Goal: Task Accomplishment & Management: Manage account settings

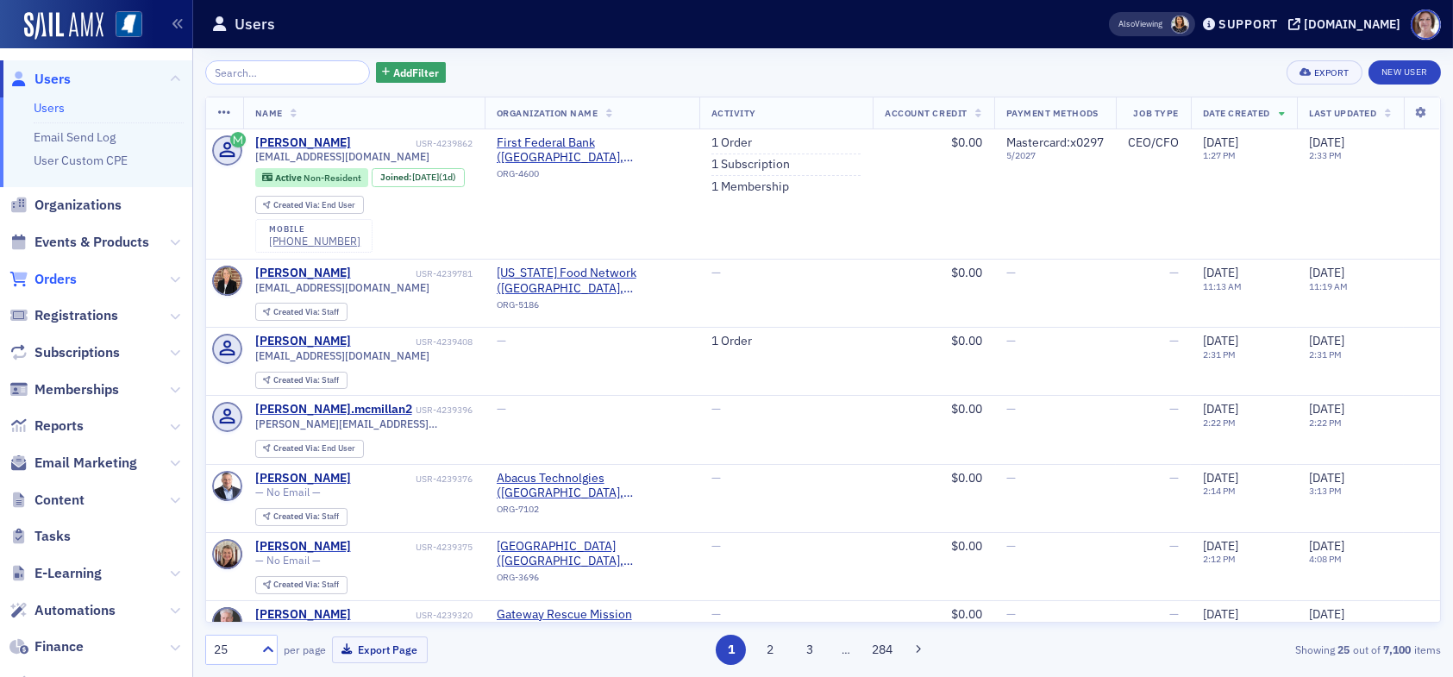
click at [71, 278] on span "Orders" at bounding box center [55, 279] width 42 height 19
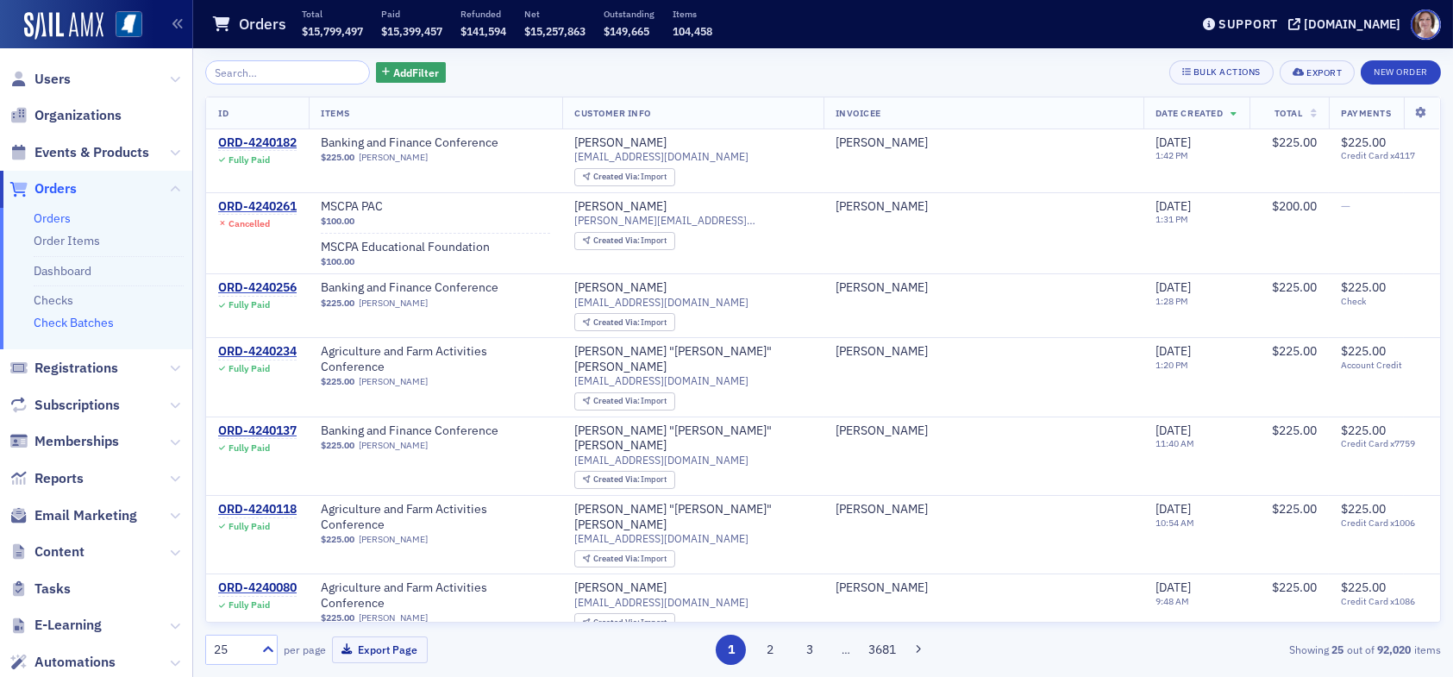
click at [87, 322] on link "Check Batches" at bounding box center [74, 323] width 80 height 16
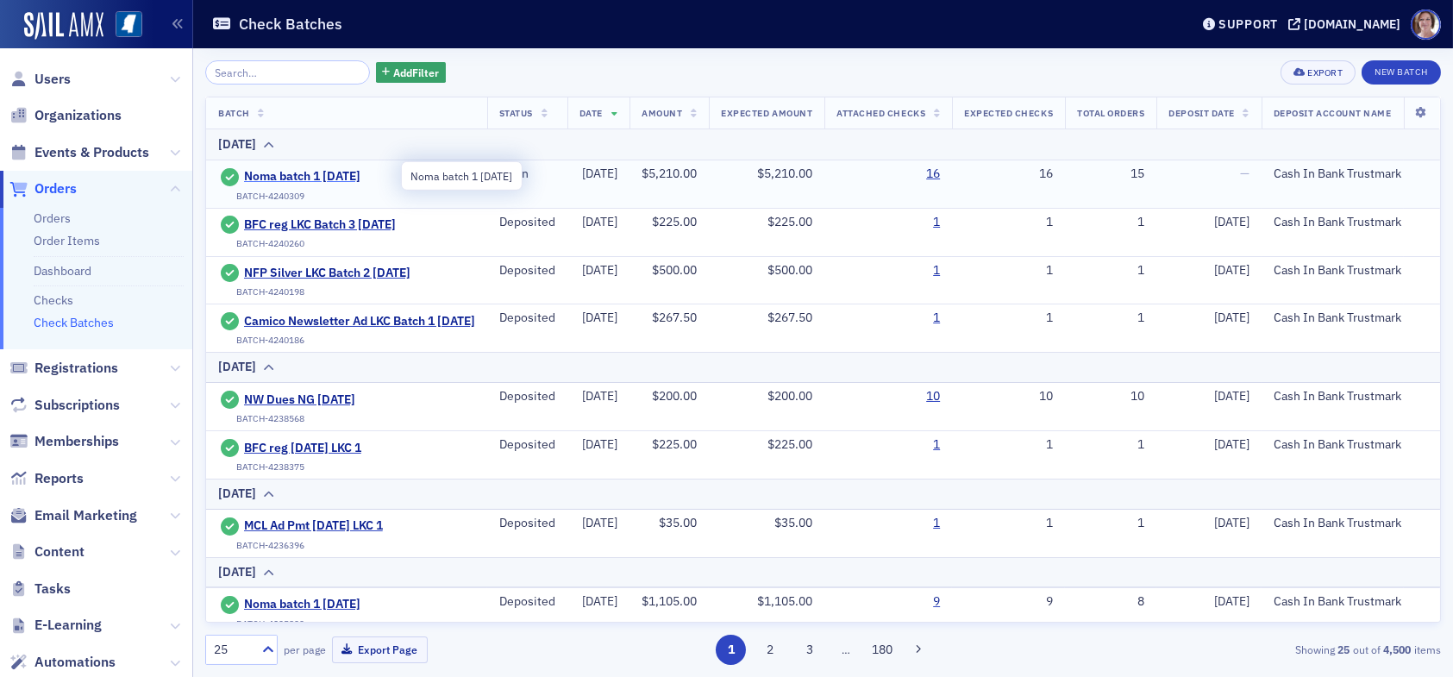
click at [349, 174] on span "Noma batch 1 [DATE]" at bounding box center [322, 177] width 157 height 16
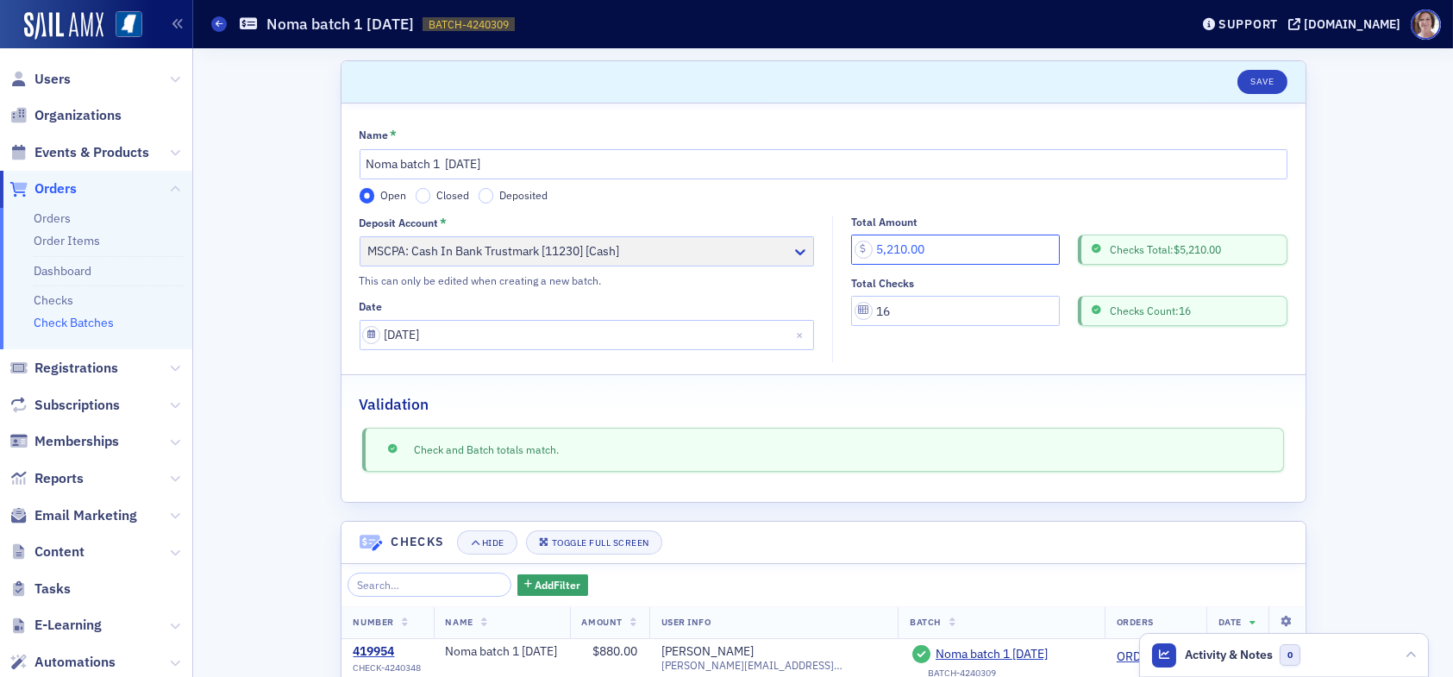
drag, startPoint x: 936, startPoint y: 253, endPoint x: 838, endPoint y: 253, distance: 98.3
click at [851, 253] on input "5,210.00" at bounding box center [955, 249] width 209 height 30
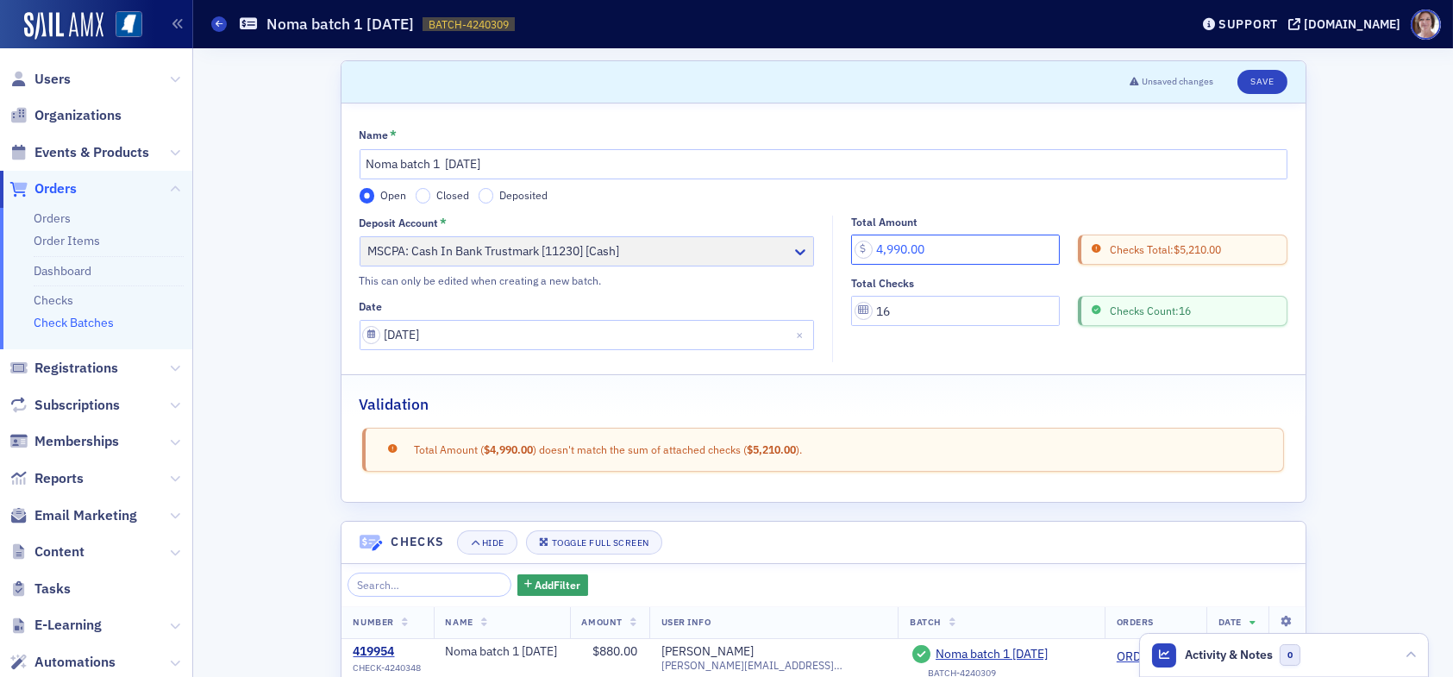
type input "4,990.00"
drag, startPoint x: 906, startPoint y: 311, endPoint x: 827, endPoint y: 314, distance: 79.4
click at [833, 314] on div "Total Amount 4,990.00 Checks Total: $5,210.00 Total Checks 16 Checks Count: 16" at bounding box center [1064, 271] width 463 height 111
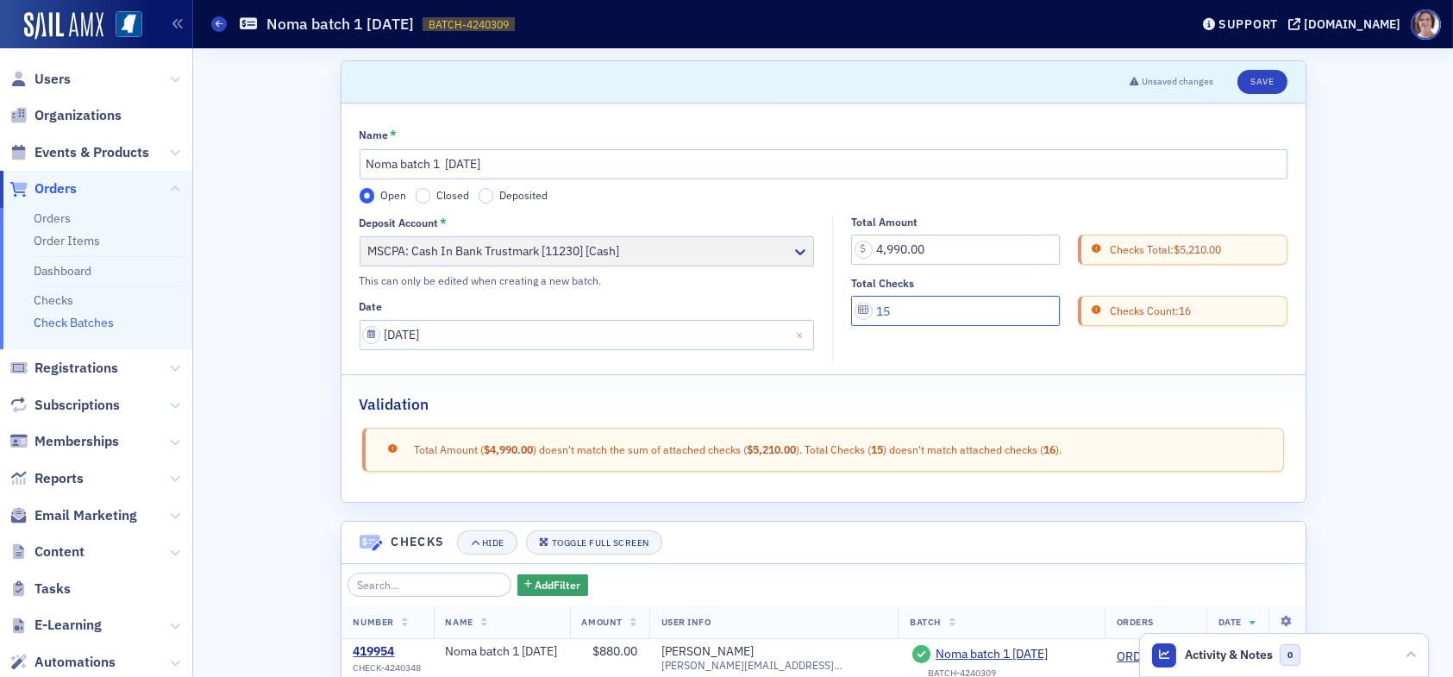
type input "15"
click at [913, 395] on div "Validation" at bounding box center [823, 395] width 928 height 41
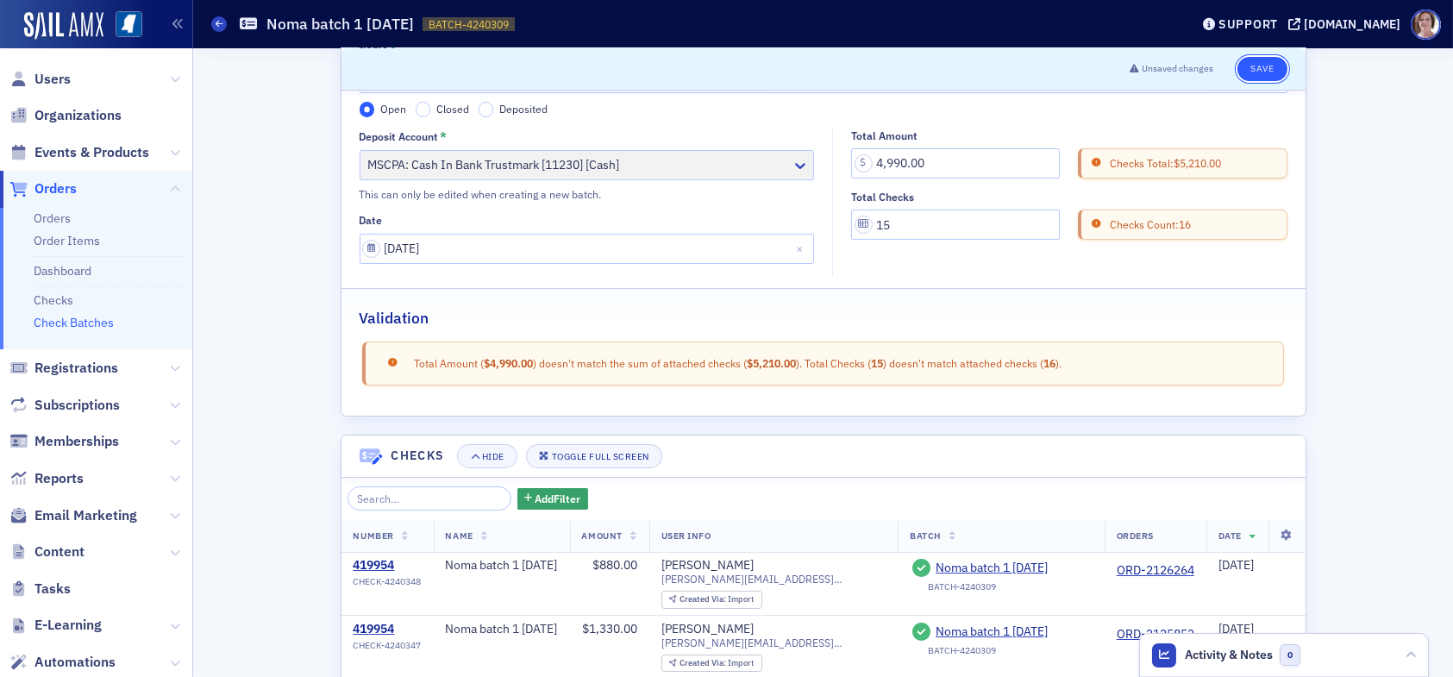
click at [1254, 59] on button "Save" at bounding box center [1261, 69] width 49 height 24
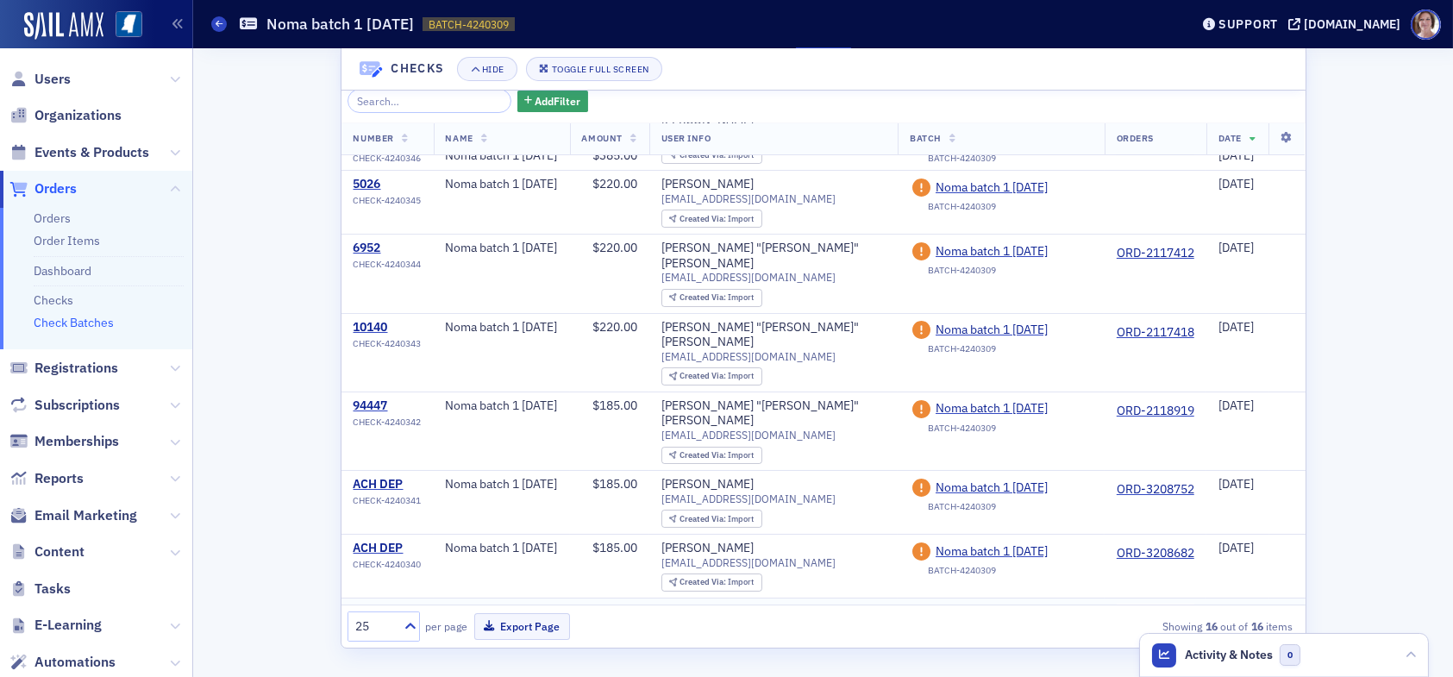
scroll to position [130, 0]
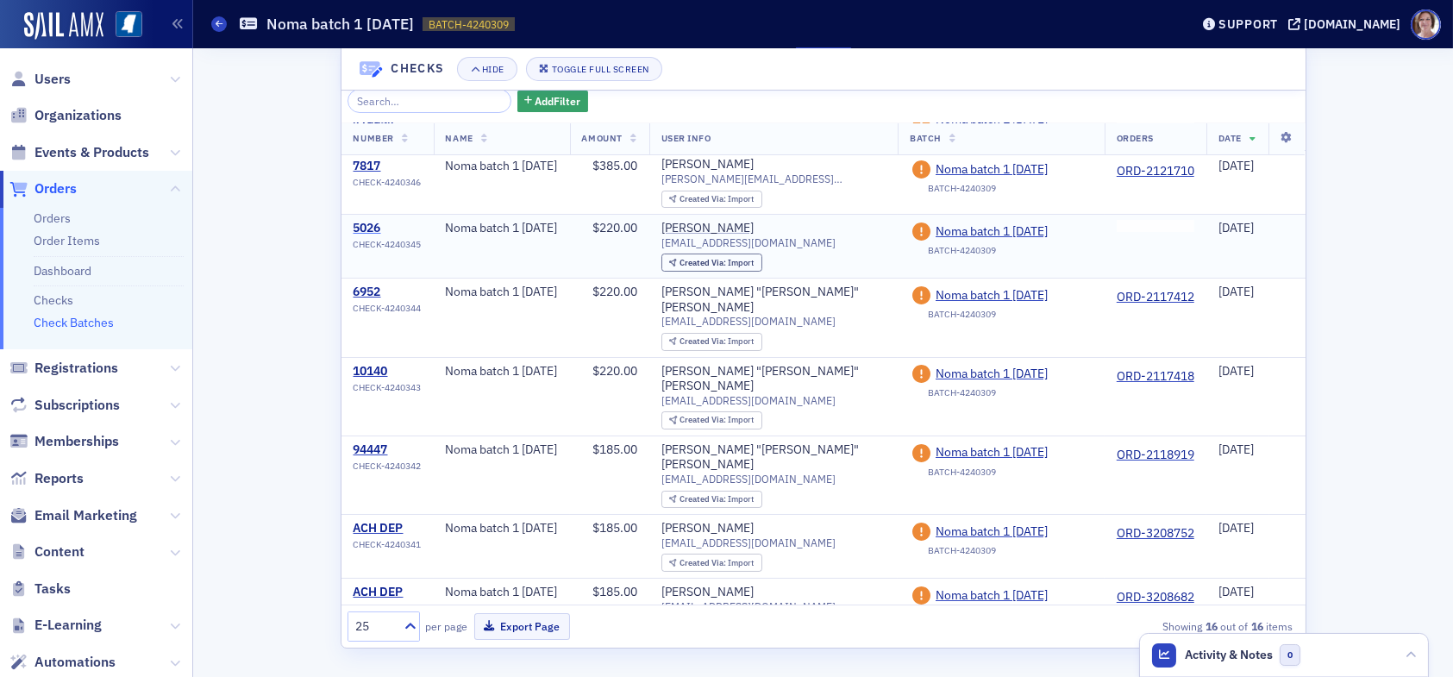
click at [353, 222] on div "5026" at bounding box center [387, 229] width 68 height 16
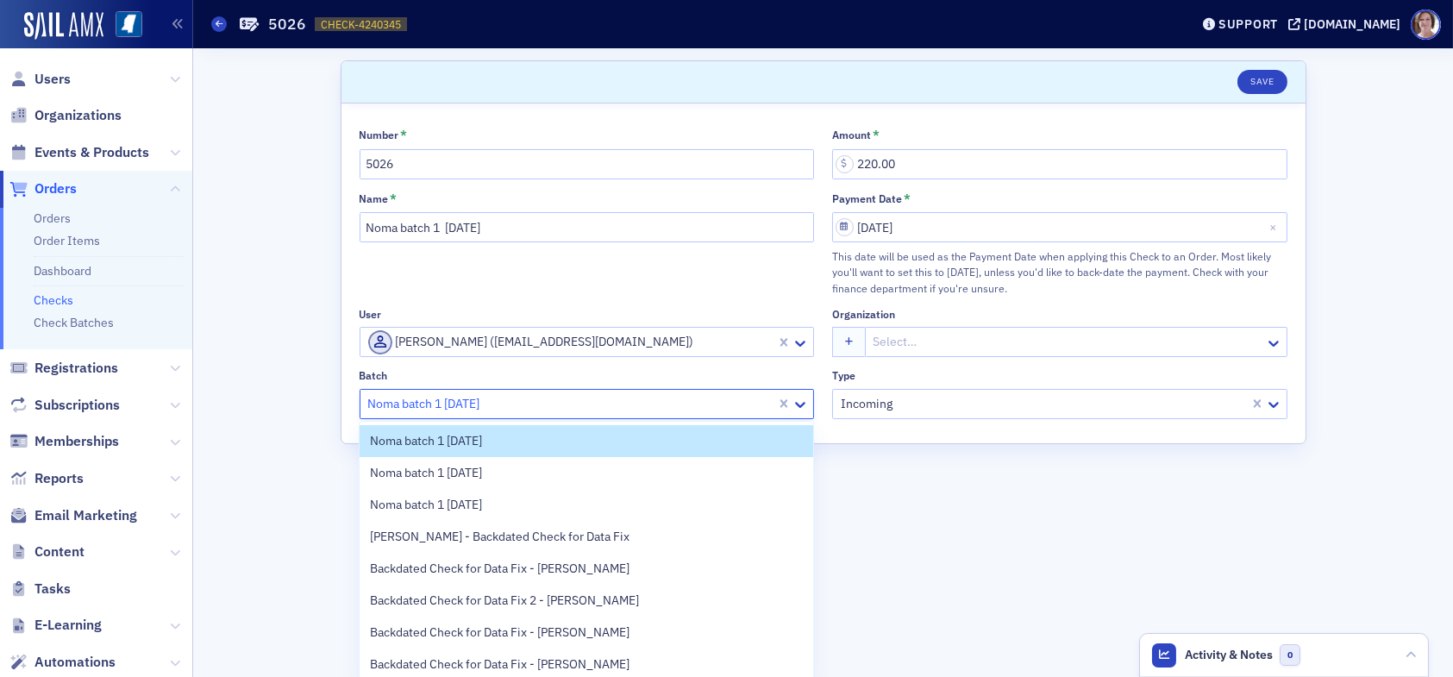
drag, startPoint x: 578, startPoint y: 408, endPoint x: 495, endPoint y: 404, distance: 83.7
click at [495, 404] on div at bounding box center [570, 404] width 409 height 22
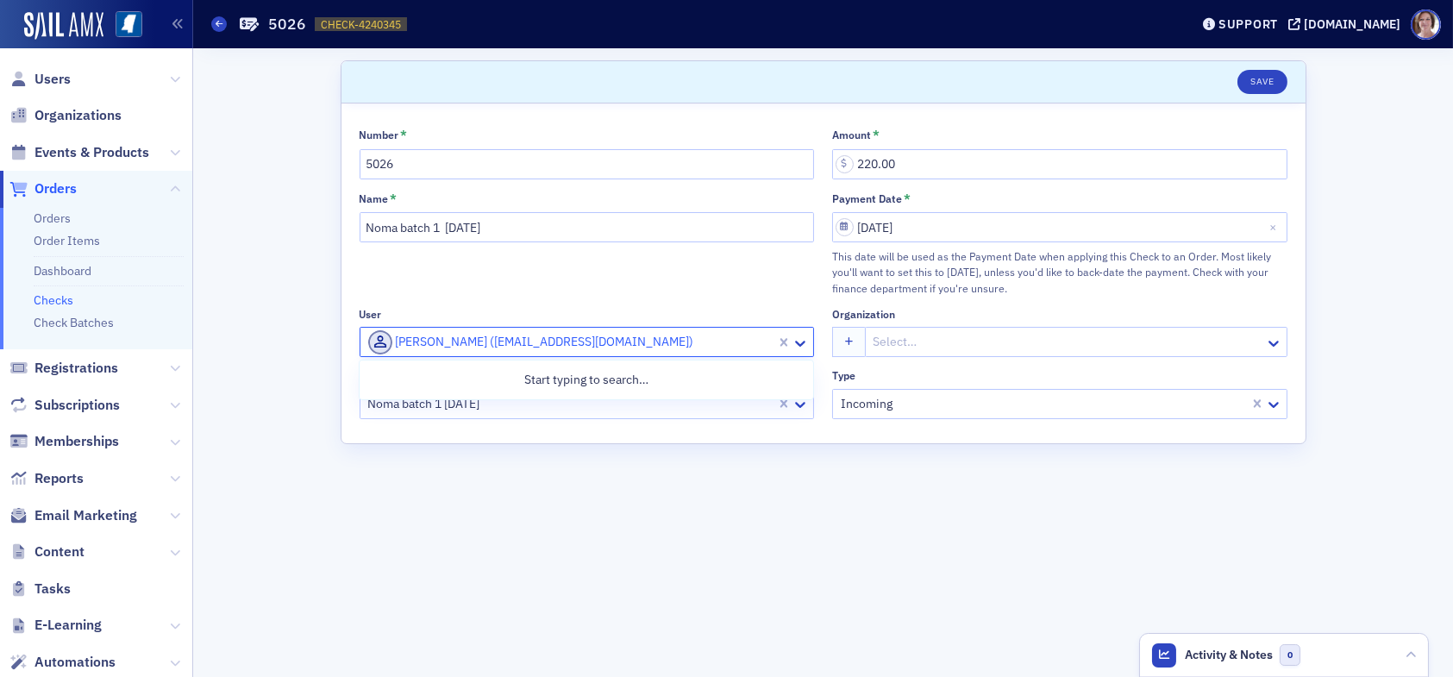
click at [605, 341] on div at bounding box center [570, 342] width 409 height 22
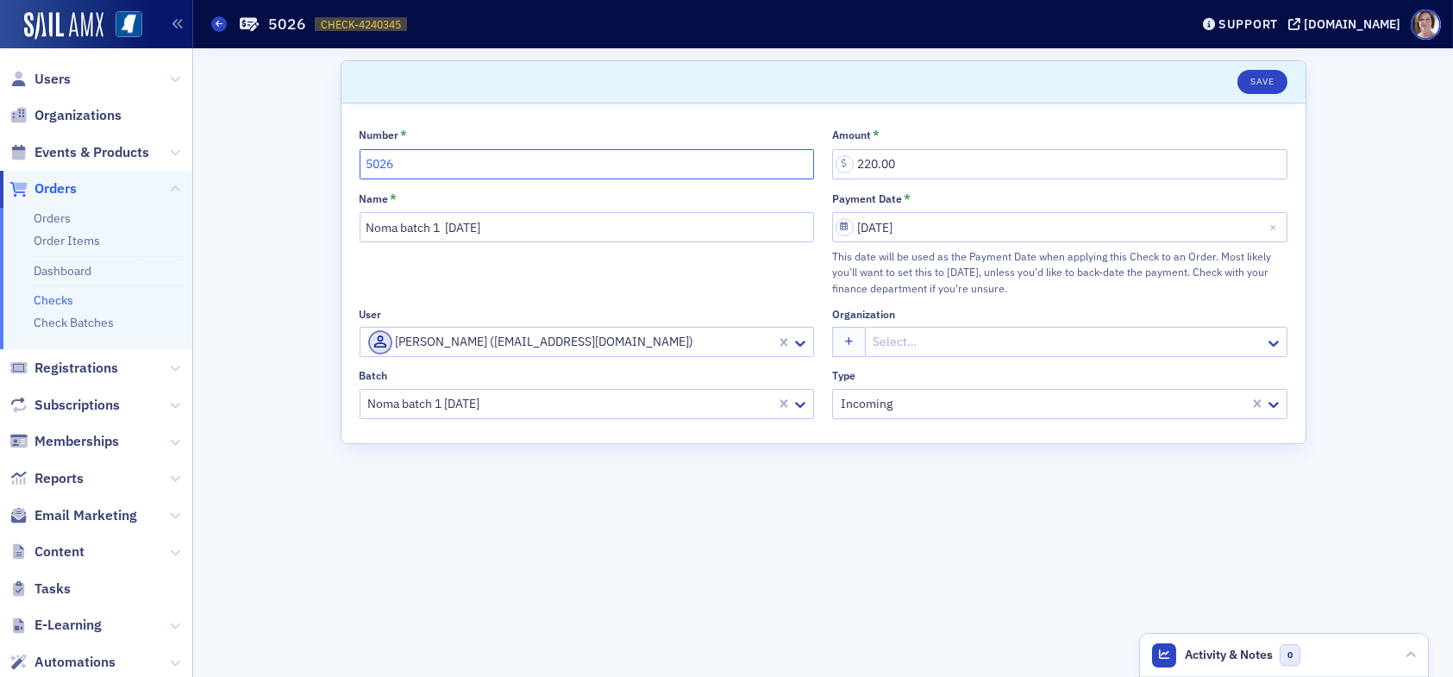
drag, startPoint x: 499, startPoint y: 166, endPoint x: 302, endPoint y: 159, distance: 197.5
click at [302, 159] on div "Scroll to Save Number * 5026 Amount * 220.00 Name * Noma batch 1 [DATE] Payment…" at bounding box center [822, 362] width 1235 height 628
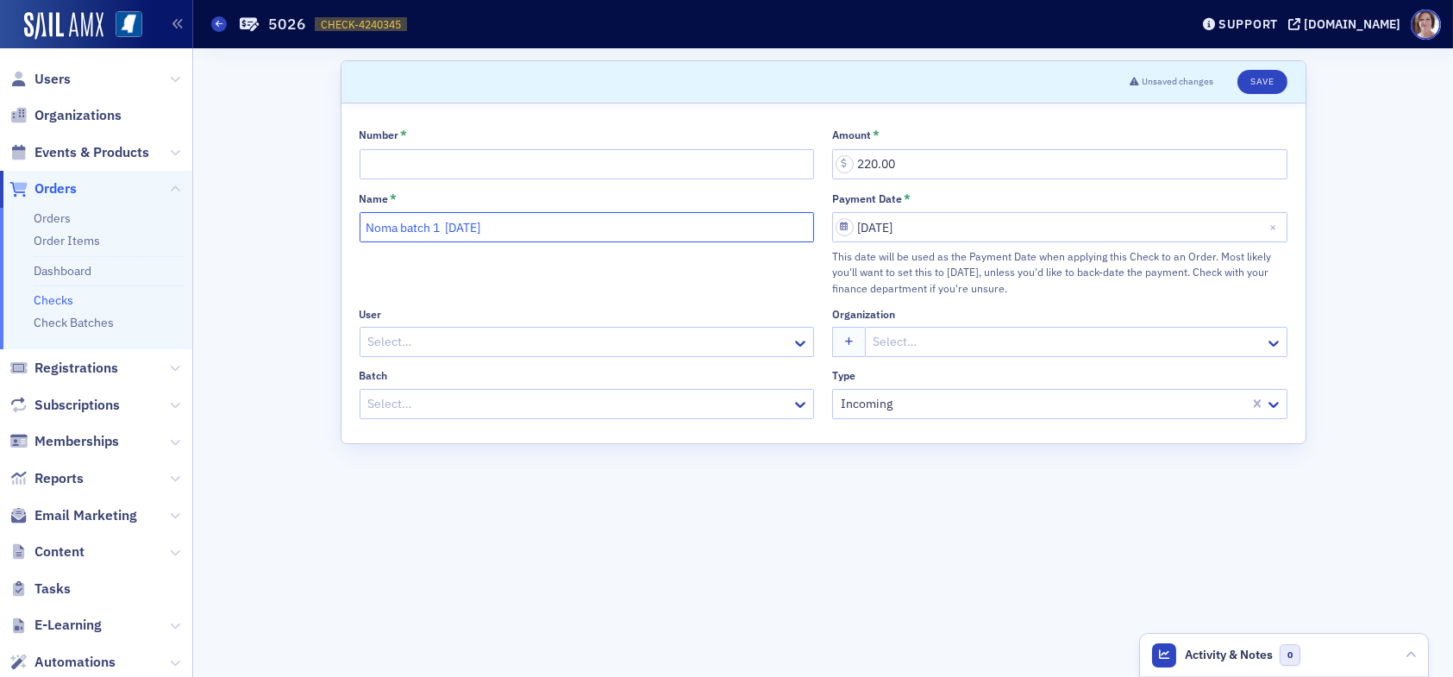
drag, startPoint x: 541, startPoint y: 225, endPoint x: 187, endPoint y: 135, distance: 364.6
click at [189, 138] on div "Users Organizations Events & Products Orders Orders Order Items Dashboard Check…" at bounding box center [726, 338] width 1453 height 677
drag, startPoint x: 916, startPoint y: 160, endPoint x: 740, endPoint y: 157, distance: 176.8
click at [740, 157] on div "Number * Amount * 220.00 Name * Payment Date * [DATE] This date will be used as…" at bounding box center [823, 273] width 928 height 291
type input "0.00"
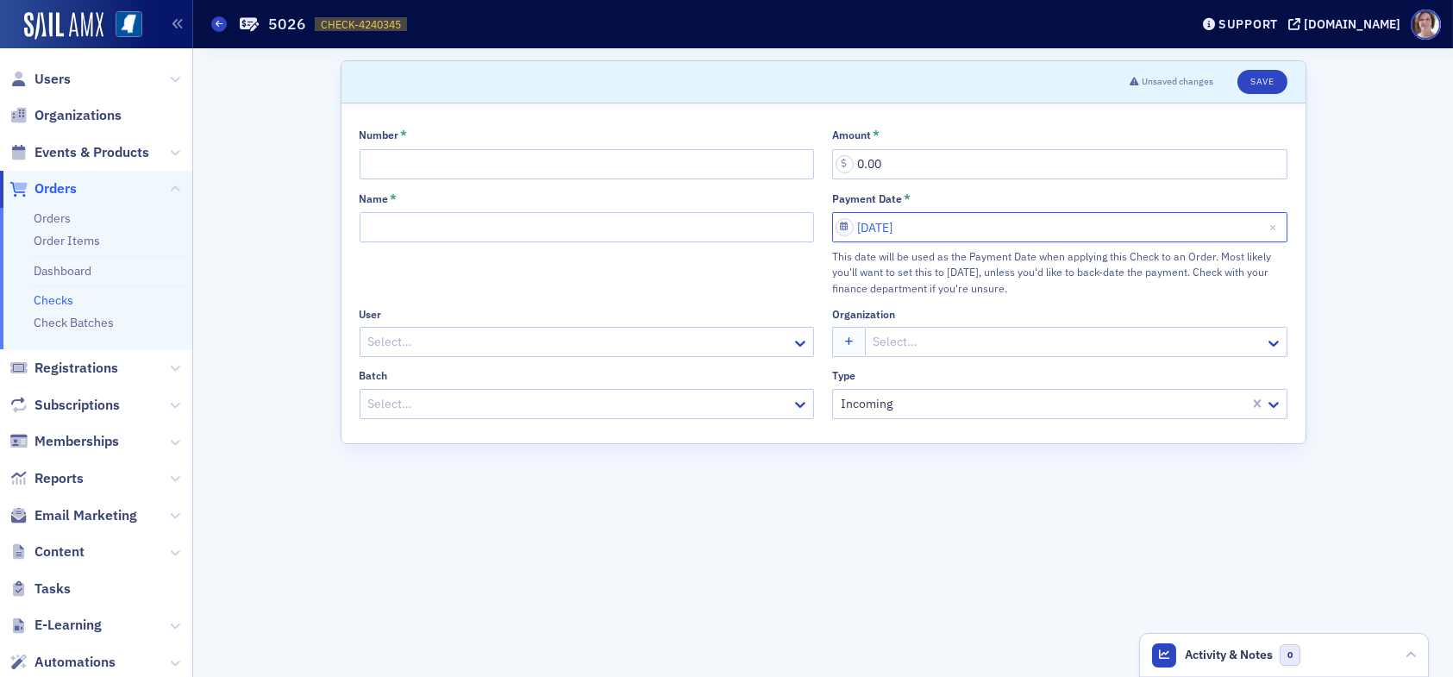
select select "7"
select select "2025"
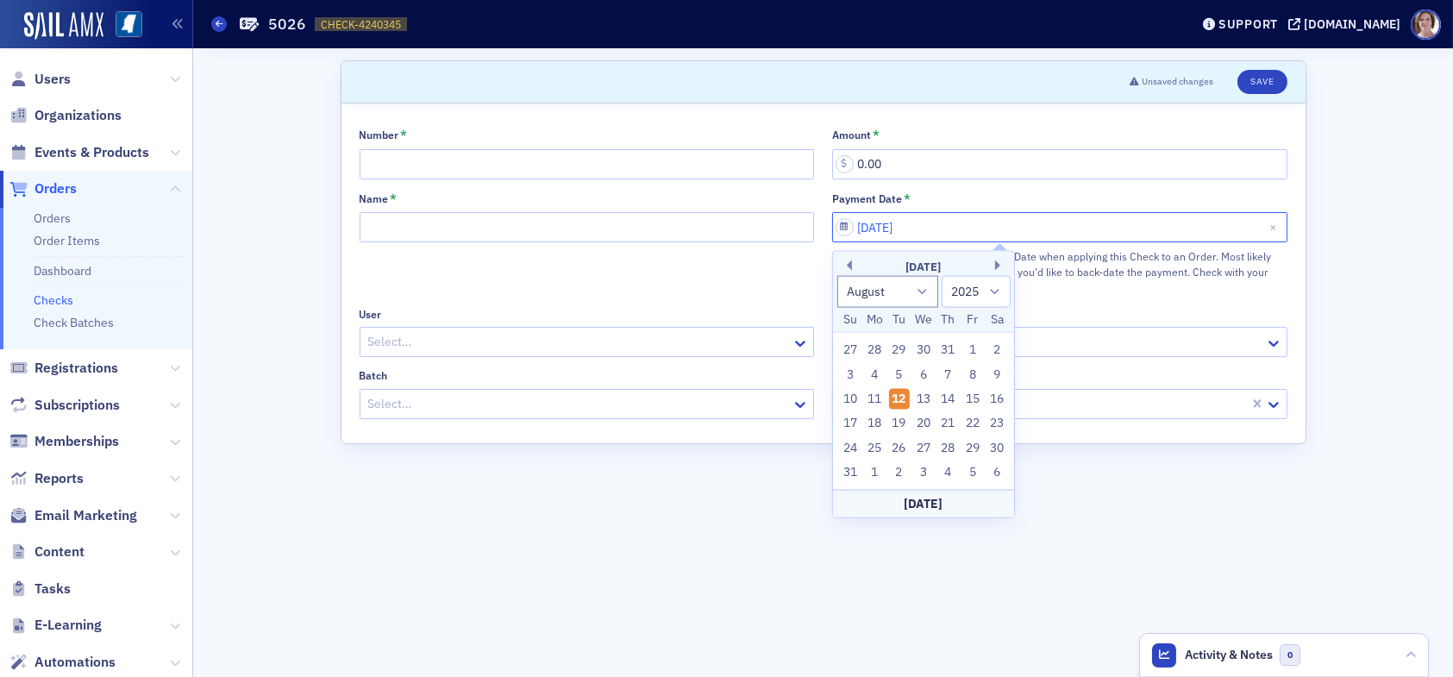
drag, startPoint x: 968, startPoint y: 236, endPoint x: 947, endPoint y: 236, distance: 20.7
click at [947, 236] on input "[DATE]" at bounding box center [1059, 227] width 455 height 30
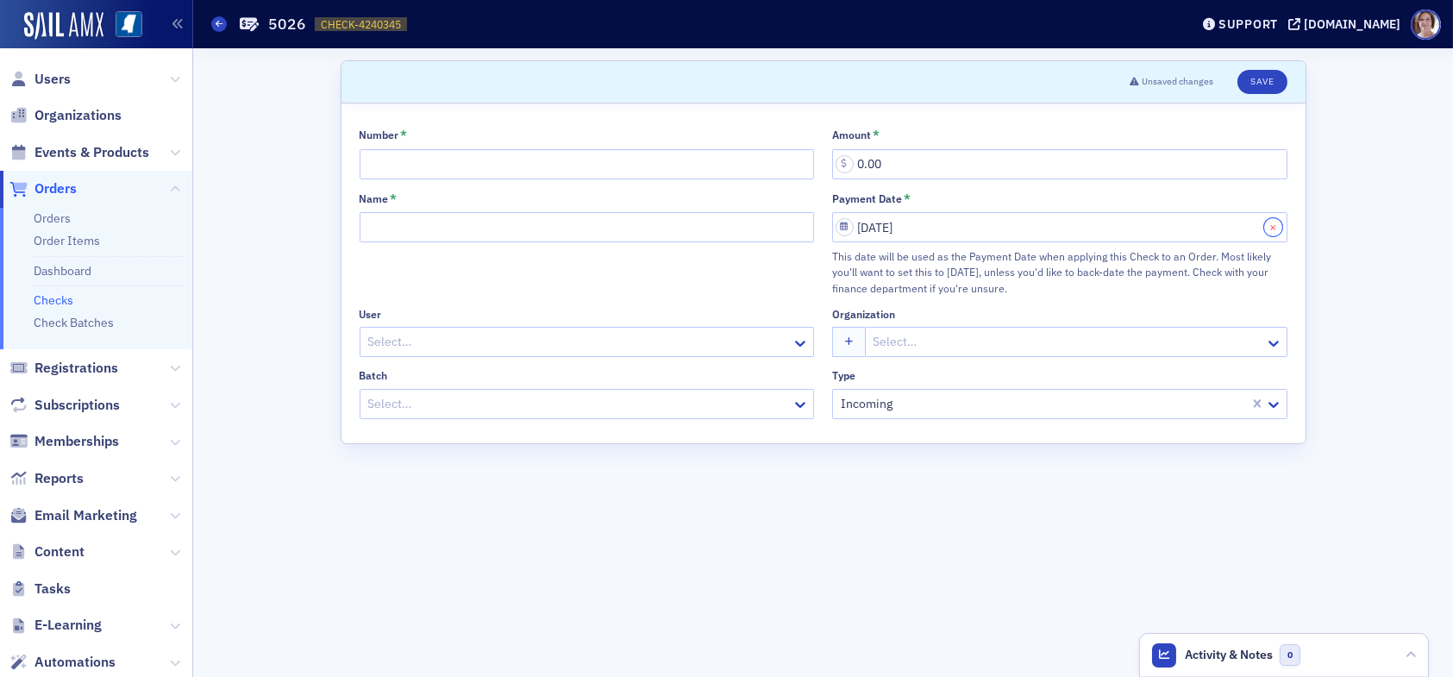
click at [1272, 228] on button "Close" at bounding box center [1275, 227] width 23 height 30
click at [1257, 86] on button "Save" at bounding box center [1261, 82] width 49 height 24
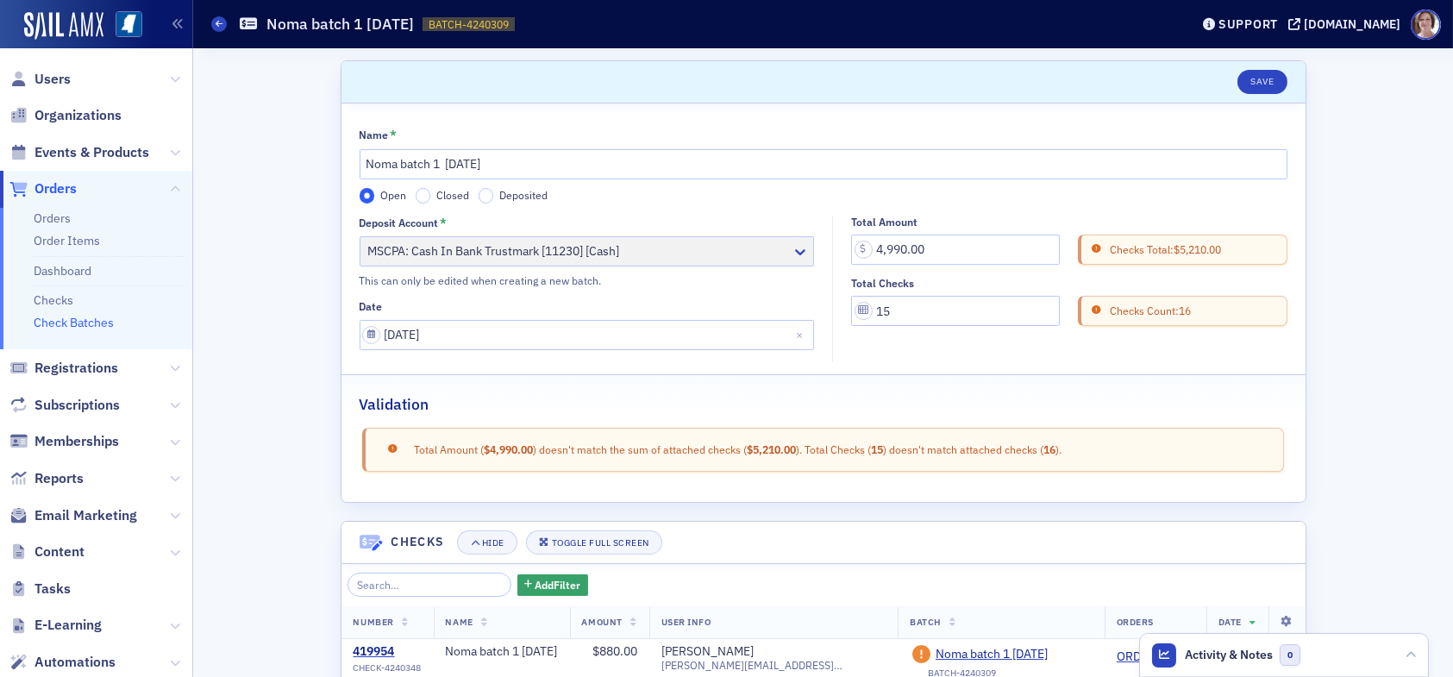
click at [1391, 577] on div "Scroll to Save Name * Noma batch 1 [DATE] Open Closed Deposited Deposit Account…" at bounding box center [822, 605] width 1235 height 1114
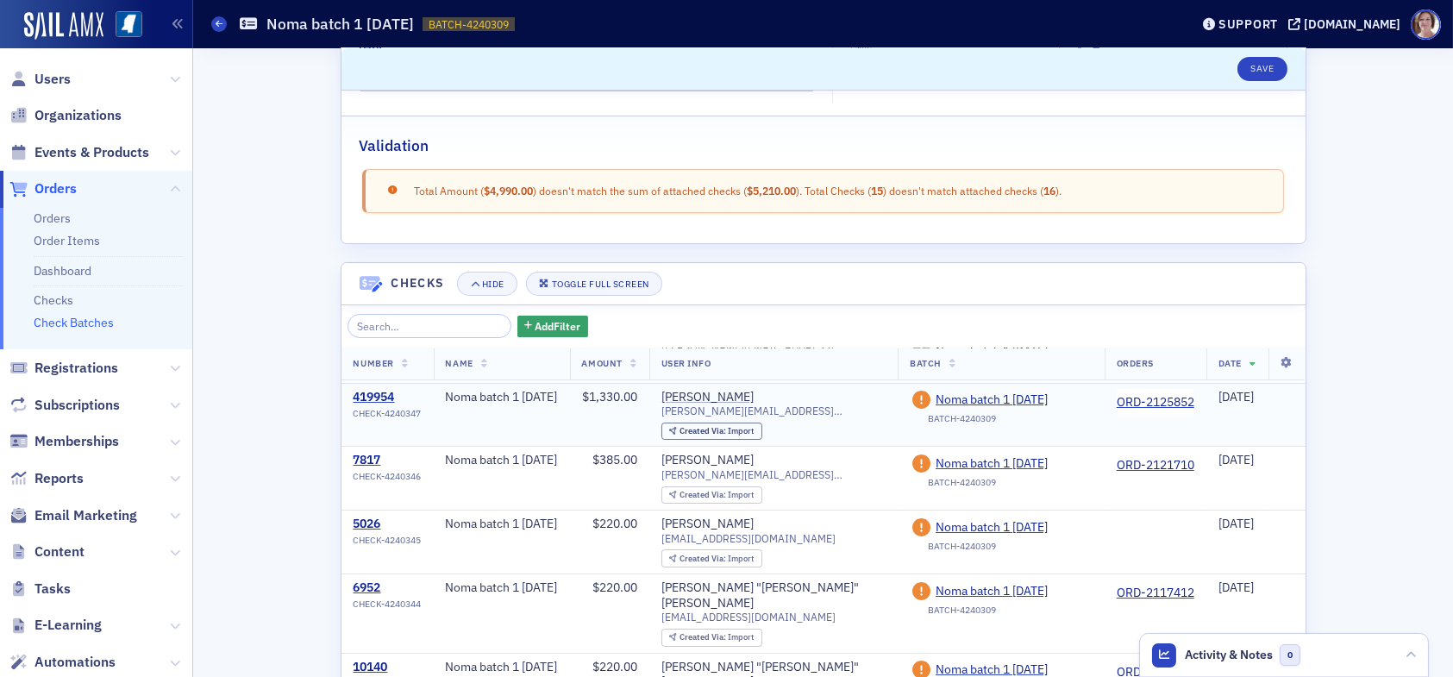
scroll to position [86, 0]
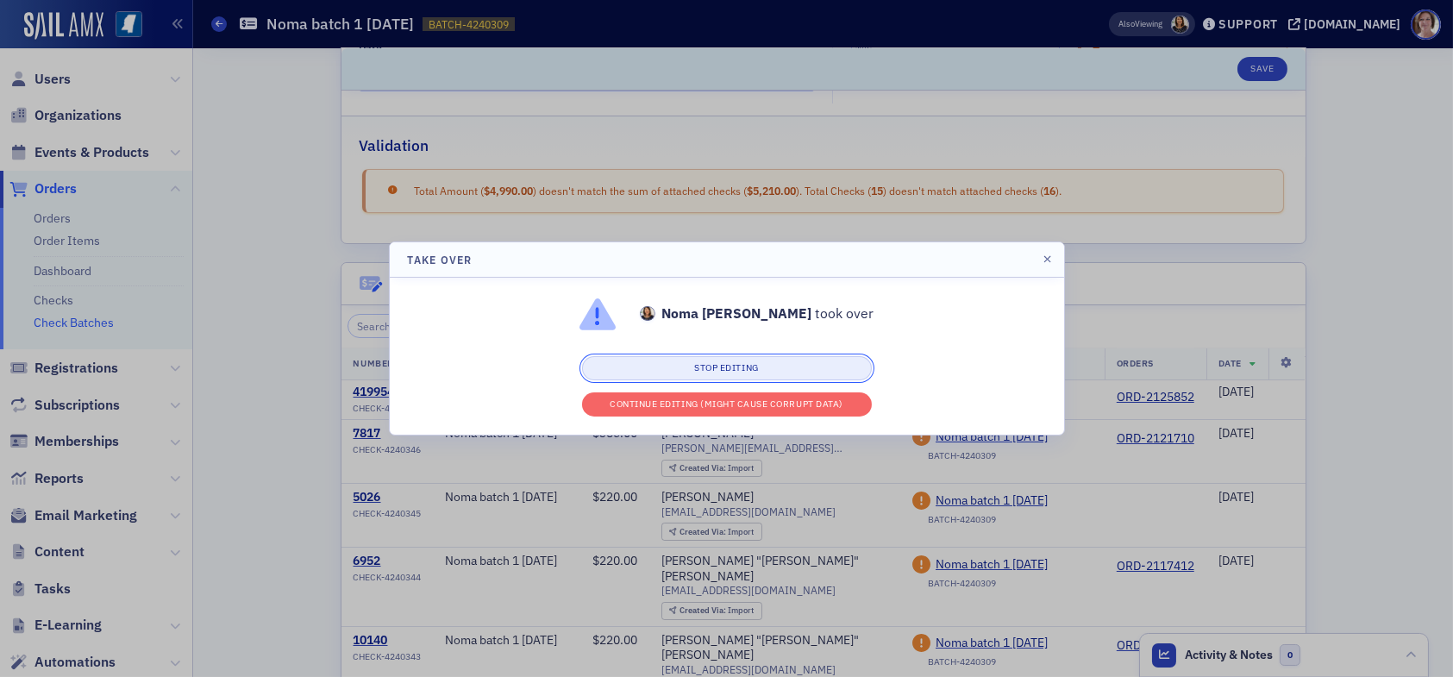
click at [753, 368] on button "Stop editing" at bounding box center [727, 368] width 290 height 24
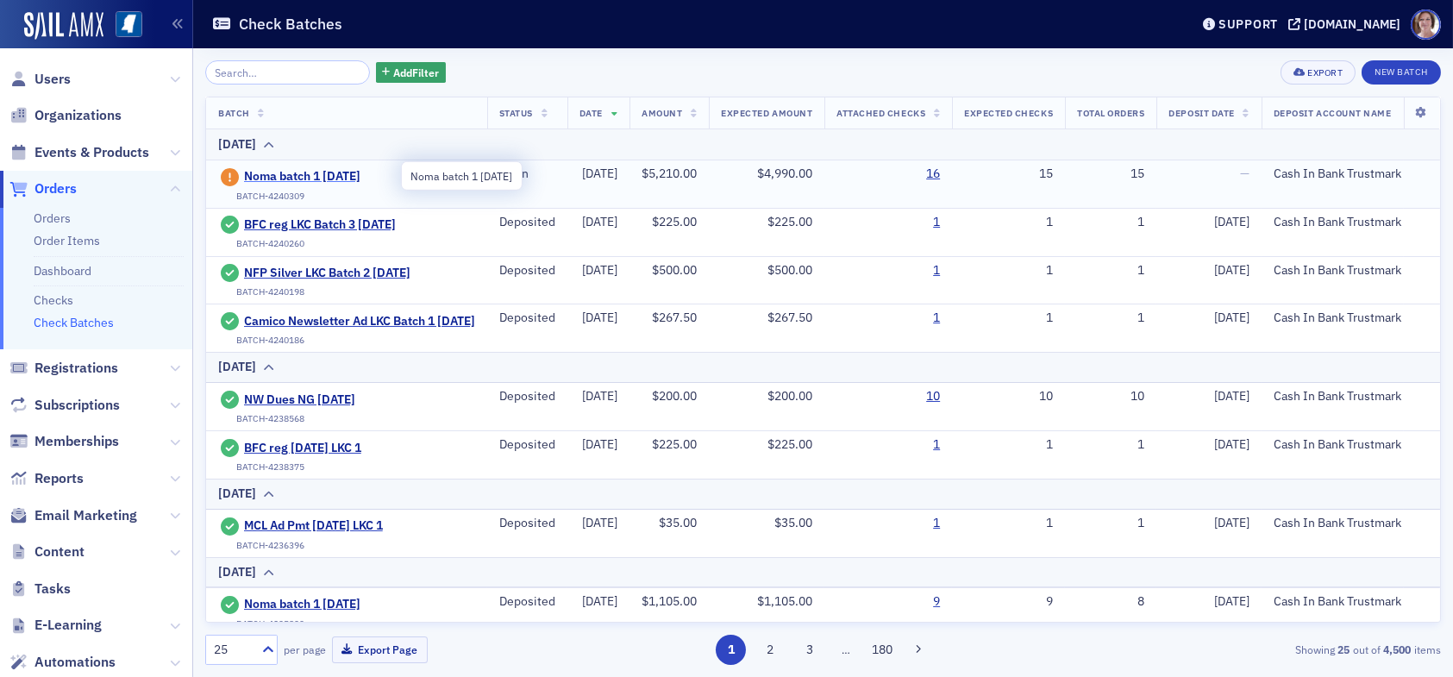
click at [349, 178] on span "Noma batch 1 [DATE]" at bounding box center [322, 177] width 157 height 16
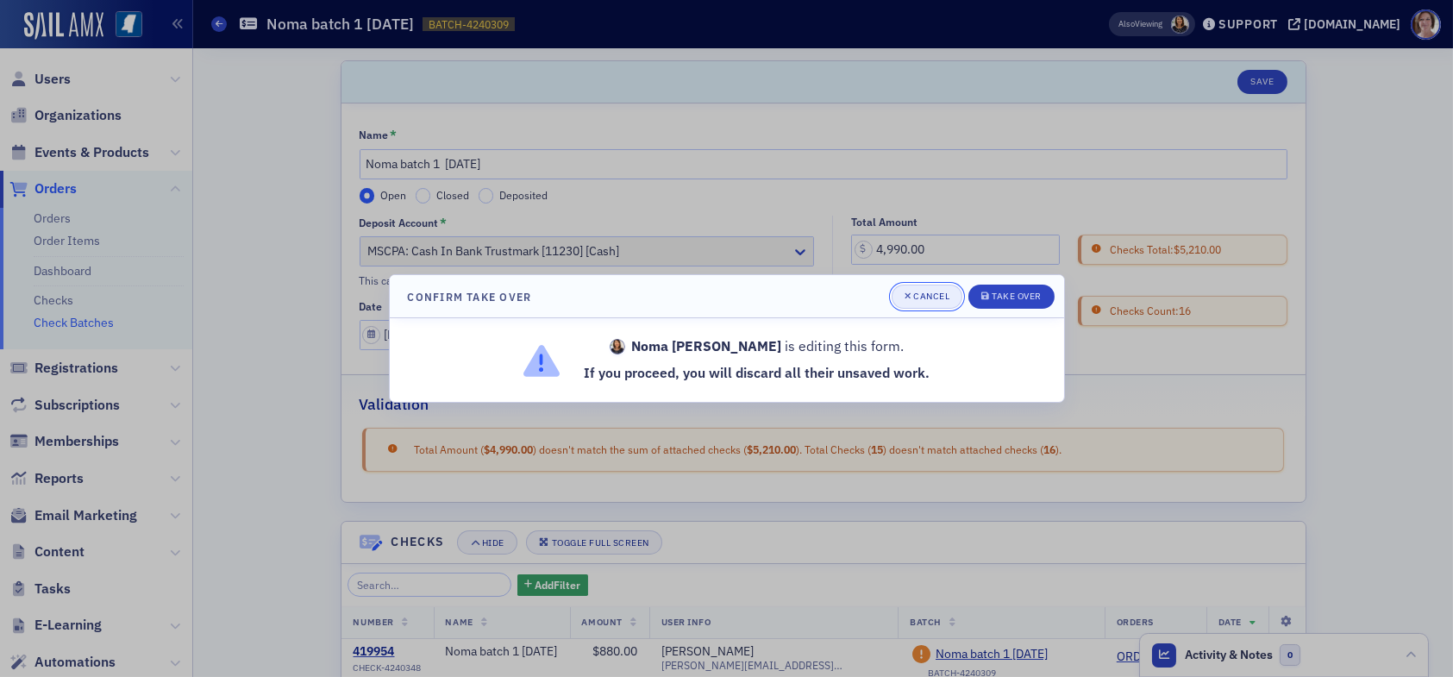
click at [932, 300] on div "Cancel" at bounding box center [931, 295] width 36 height 9
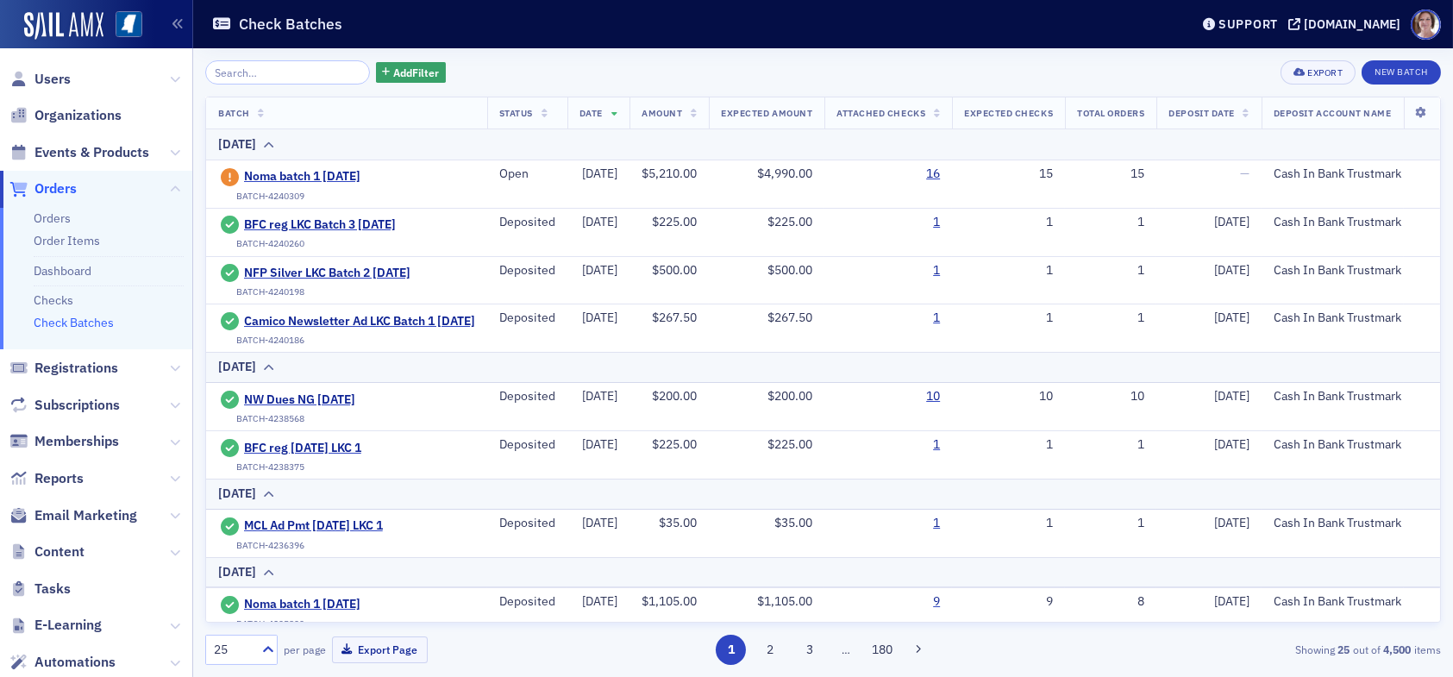
click at [1407, 117] on icon at bounding box center [1420, 113] width 35 height 10
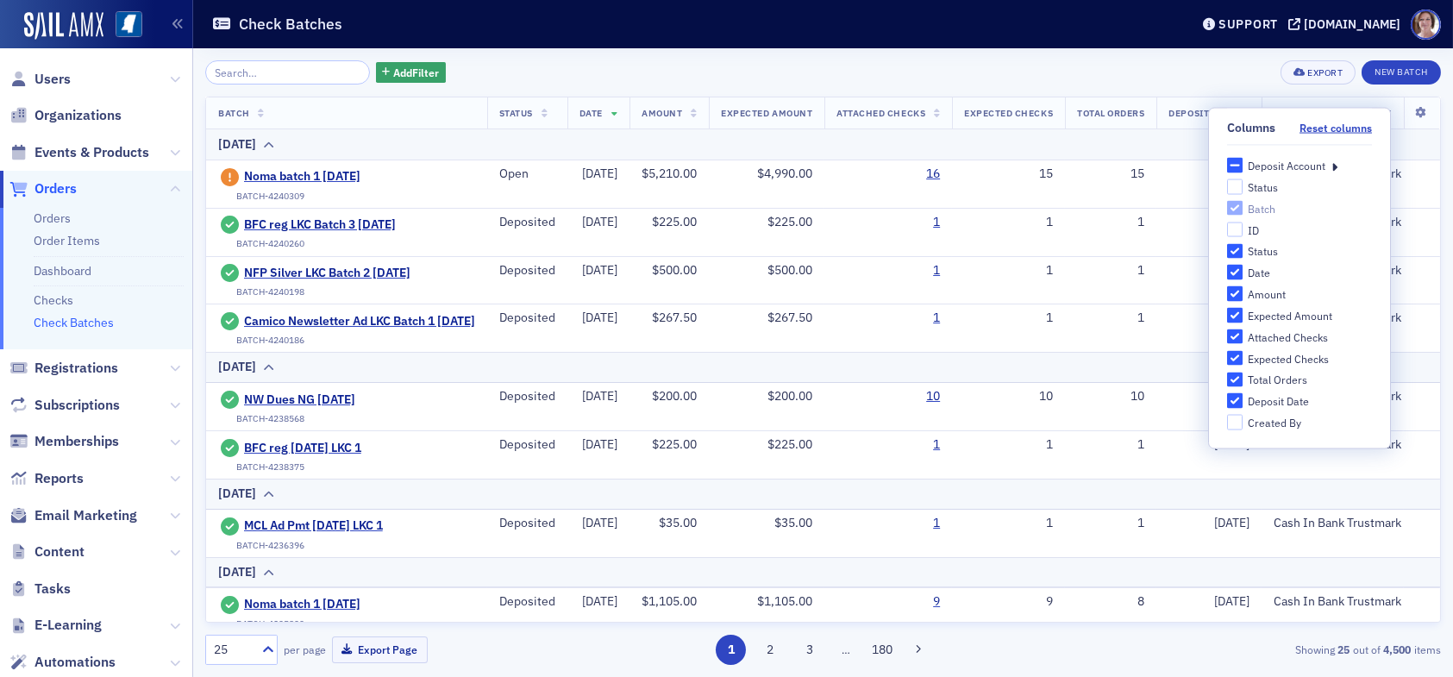
click at [1105, 80] on div "Add Filter Export New Batch" at bounding box center [822, 72] width 1235 height 24
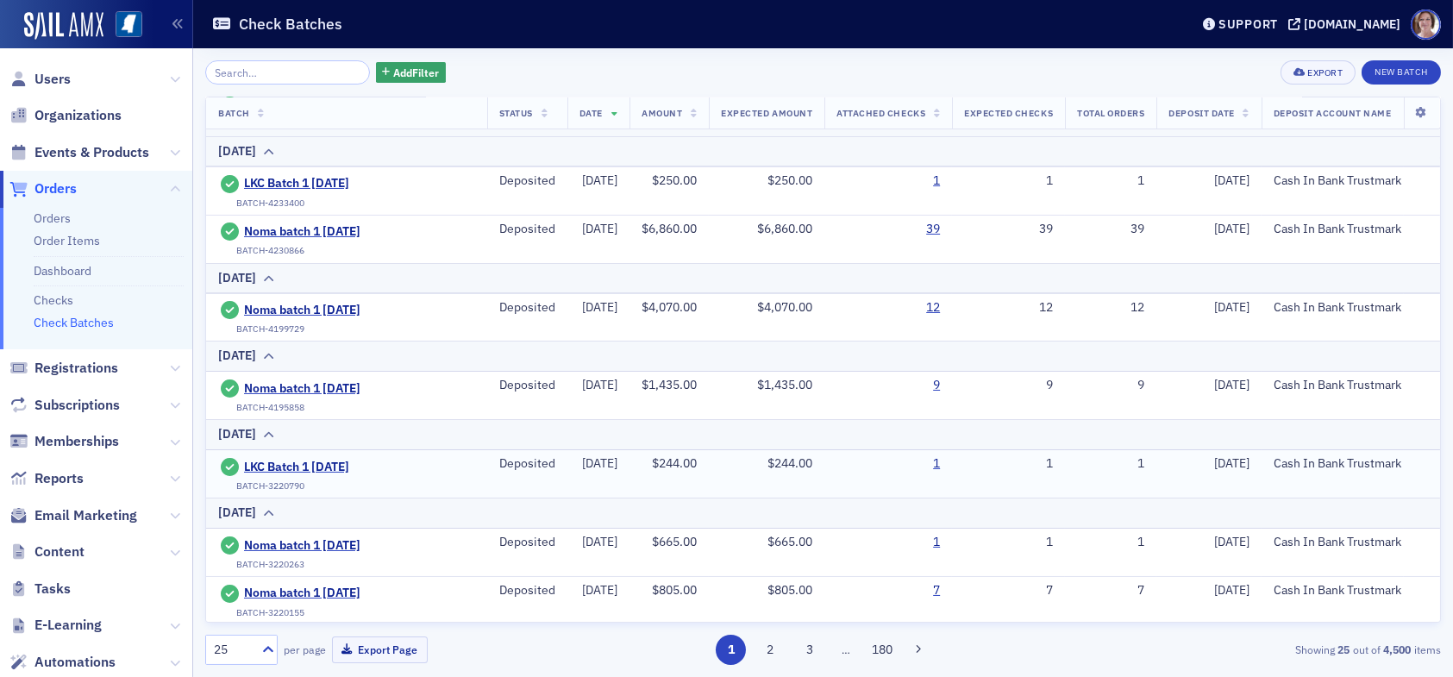
scroll to position [517, 0]
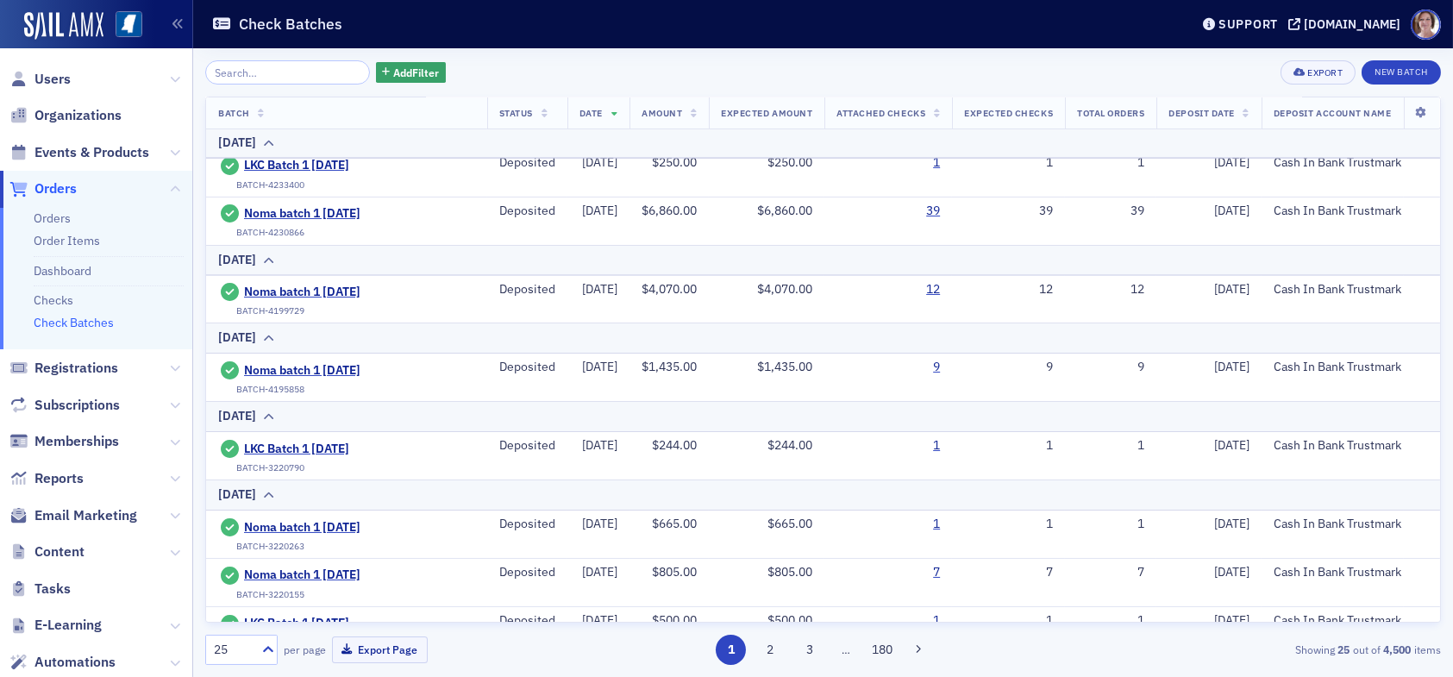
click at [843, 653] on span "…" at bounding box center [846, 649] width 24 height 16
click at [816, 648] on button "3" at bounding box center [809, 649] width 30 height 30
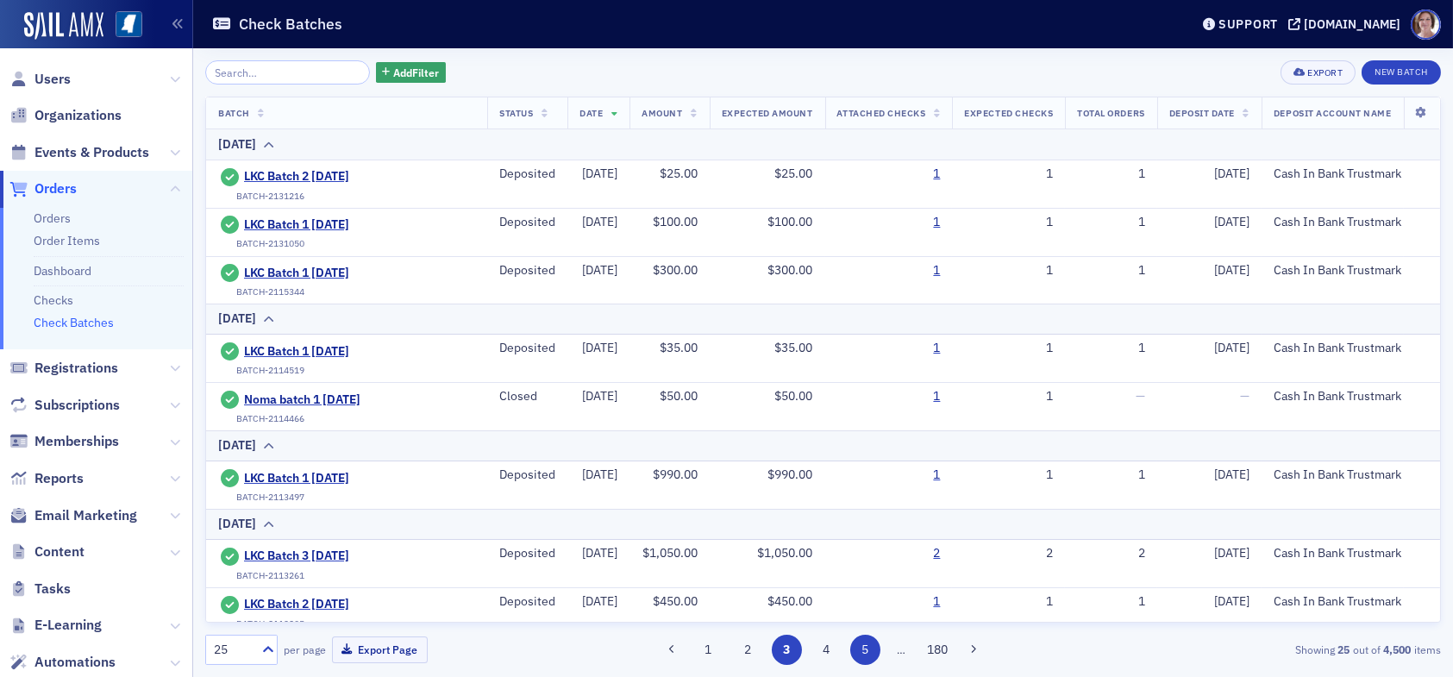
click at [856, 651] on button "5" at bounding box center [865, 649] width 30 height 30
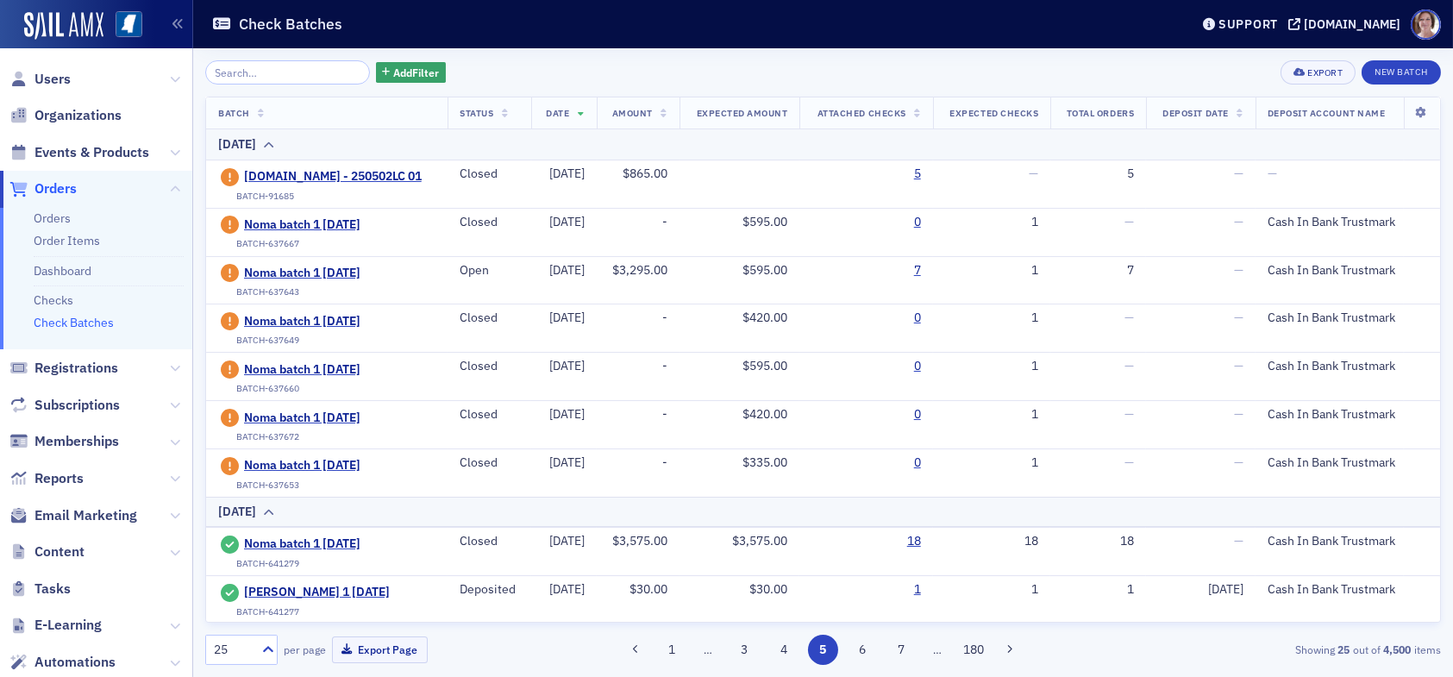
click at [59, 191] on span "Orders" at bounding box center [55, 188] width 42 height 19
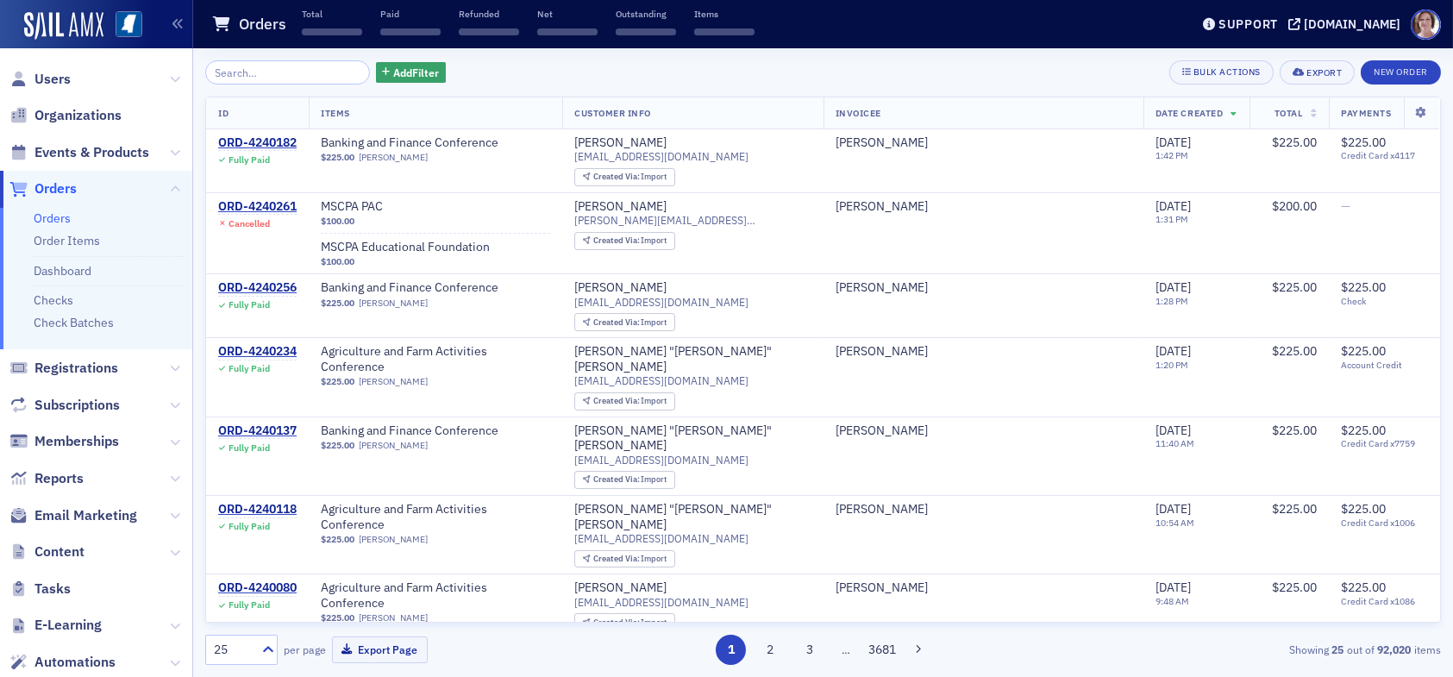
click at [64, 222] on link "Orders" at bounding box center [52, 218] width 37 height 16
click at [91, 319] on link "Check Batches" at bounding box center [74, 323] width 80 height 16
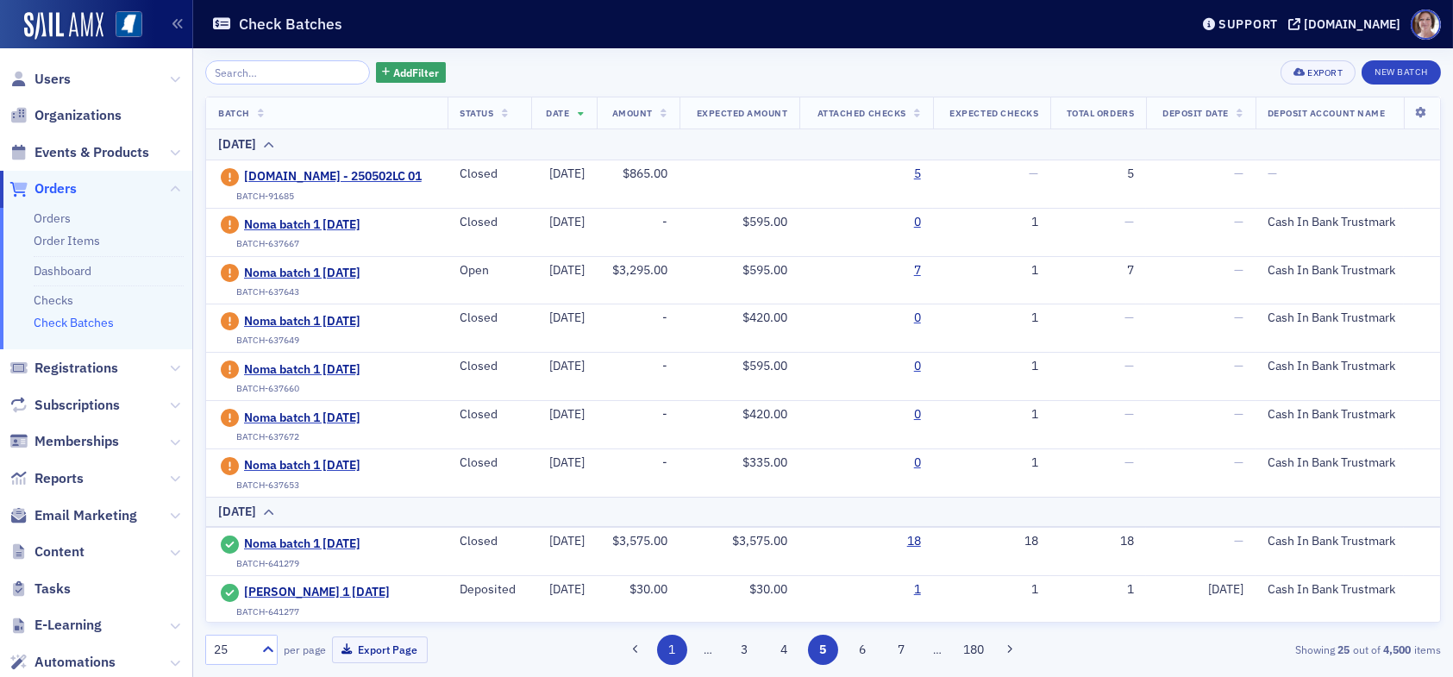
click at [680, 647] on button "1" at bounding box center [672, 649] width 30 height 30
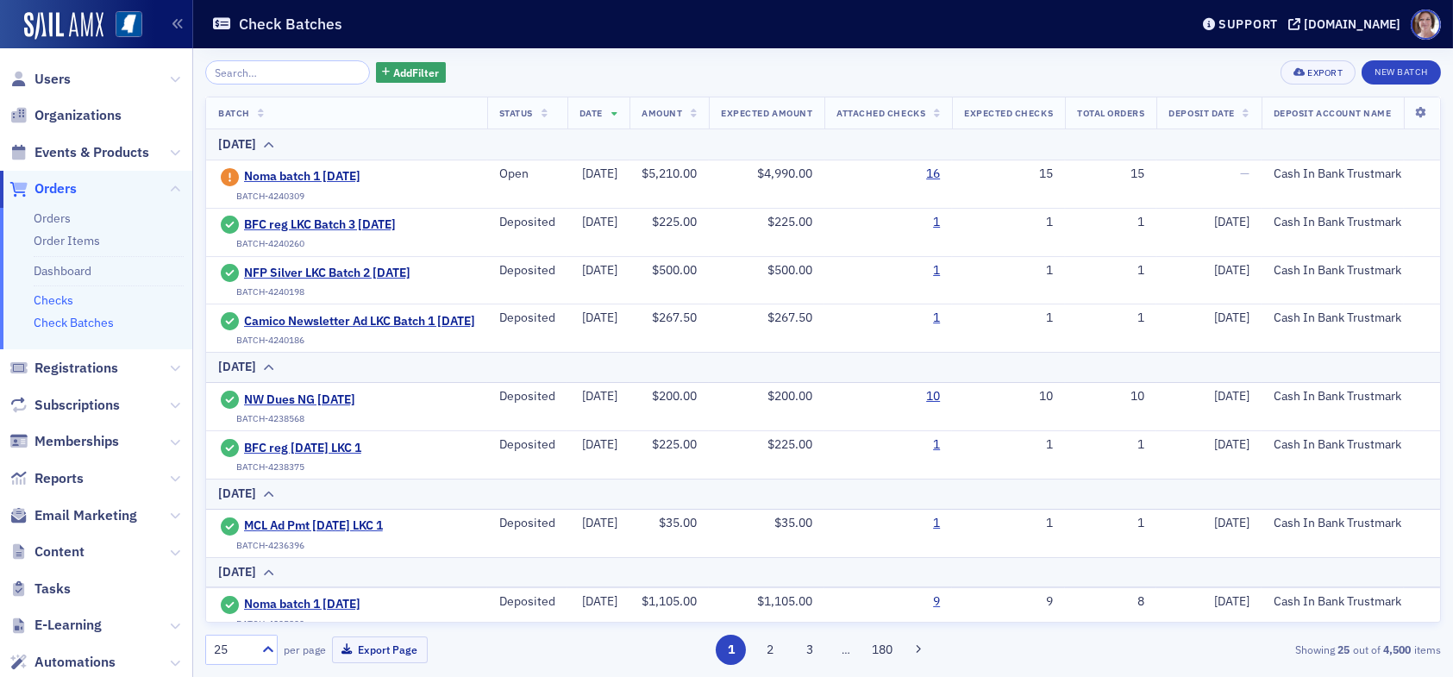
click at [57, 302] on link "Checks" at bounding box center [54, 300] width 40 height 16
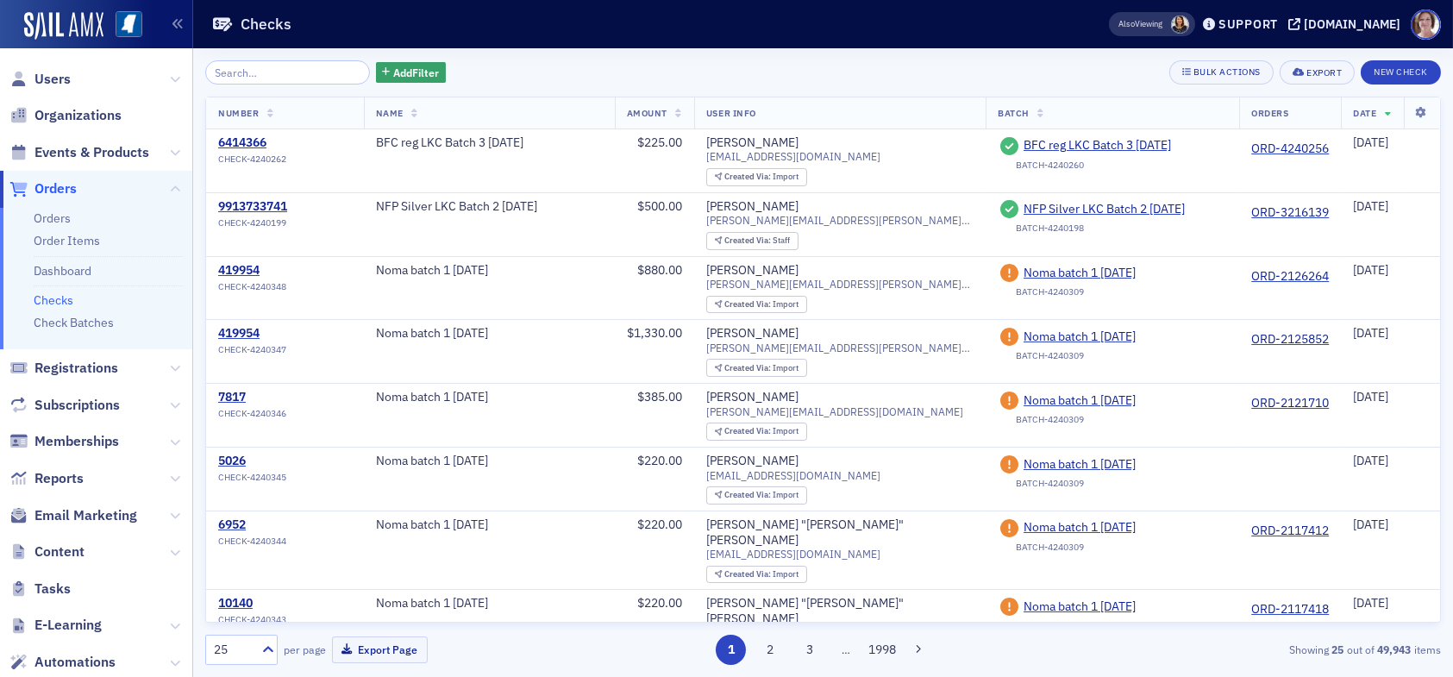
click at [703, 68] on div "Add Filter Bulk Actions Export New Check" at bounding box center [822, 72] width 1235 height 24
click at [84, 322] on link "Check Batches" at bounding box center [74, 323] width 80 height 16
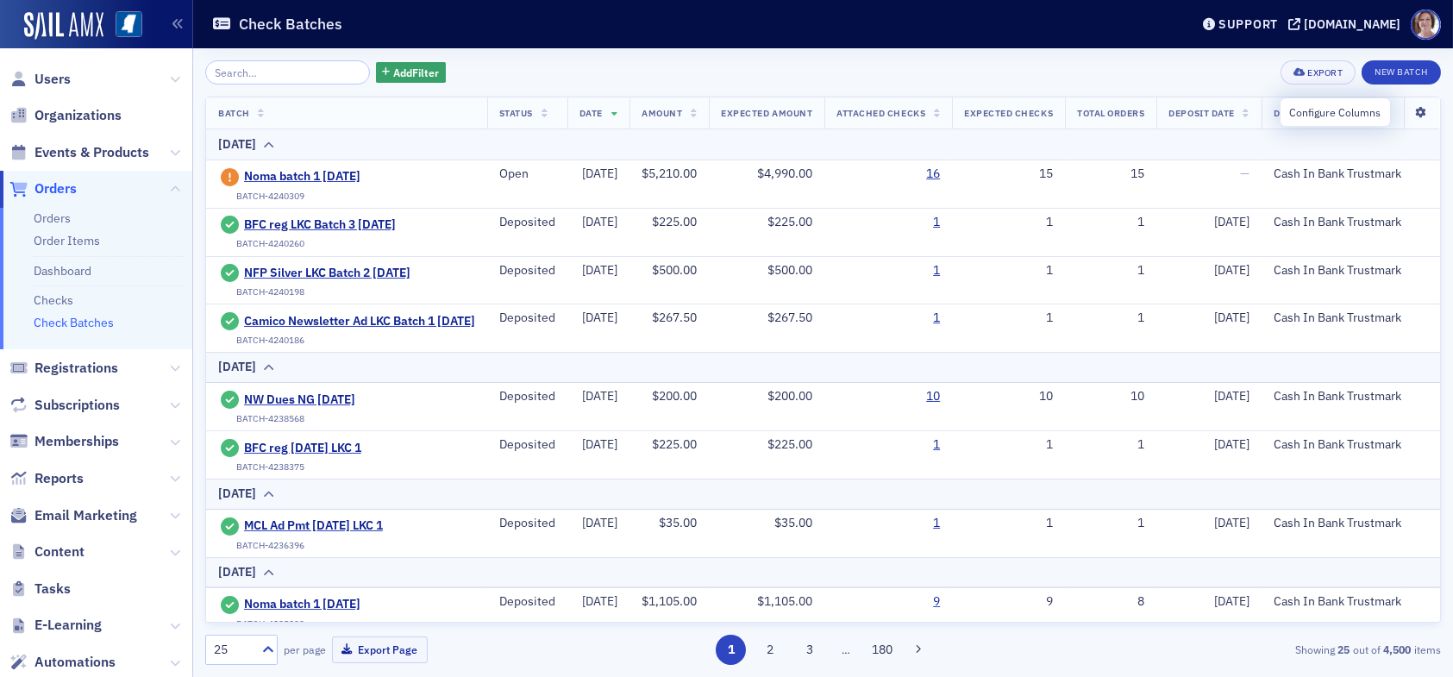
click at [1416, 109] on icon at bounding box center [1420, 113] width 35 height 10
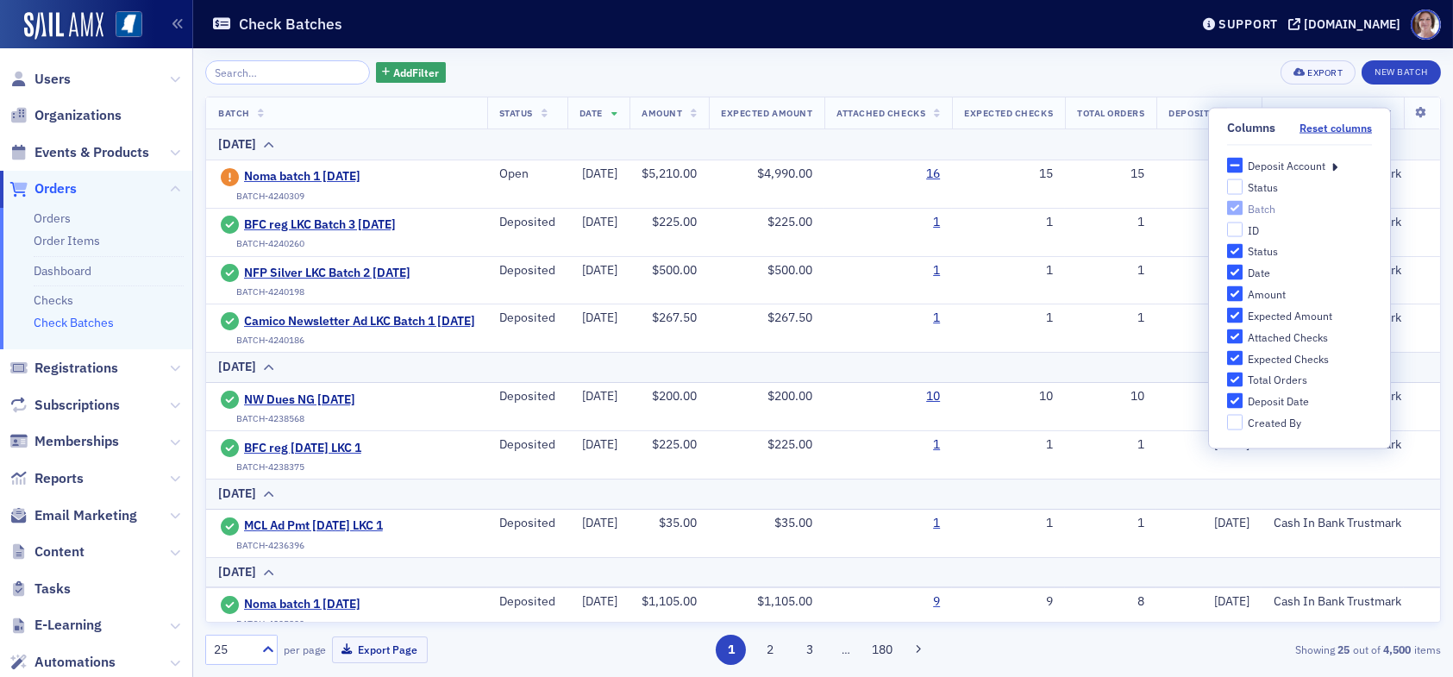
click at [1146, 77] on div "Add Filter Export New Batch" at bounding box center [822, 72] width 1235 height 24
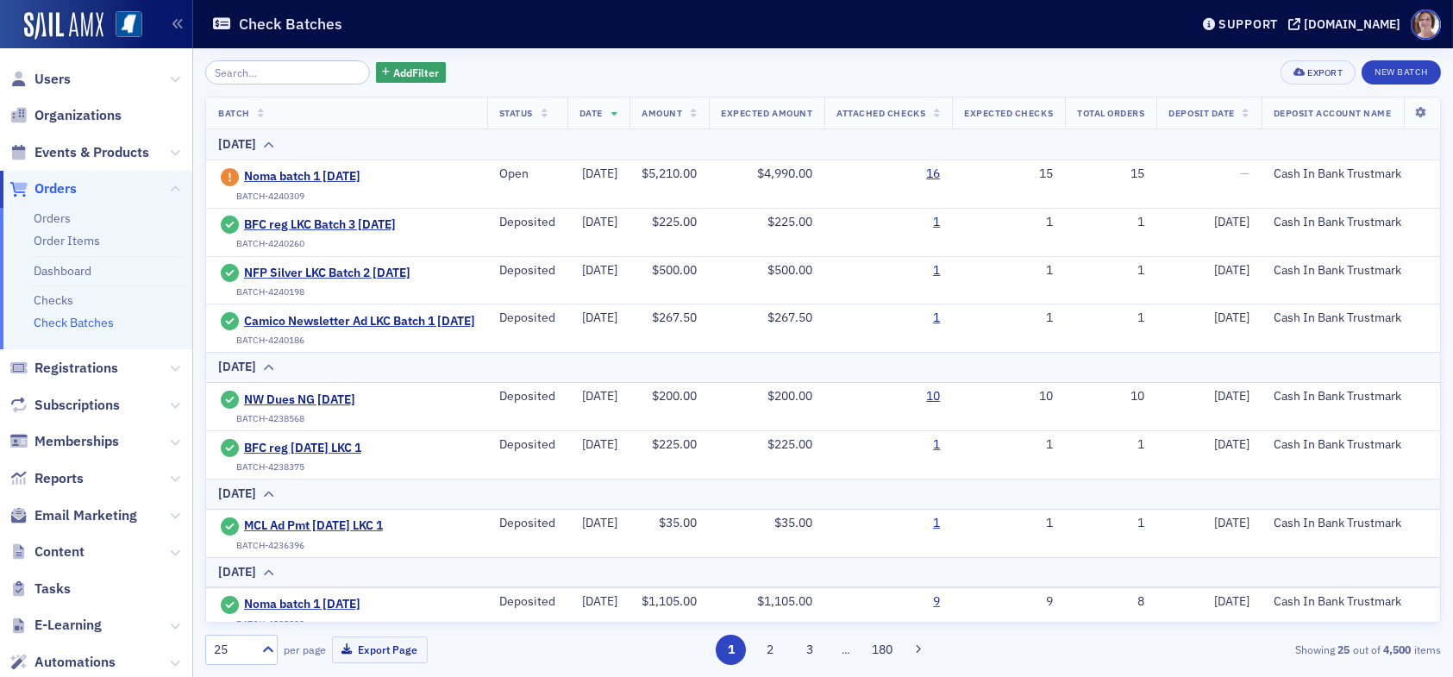
click at [53, 191] on span "Orders" at bounding box center [55, 188] width 42 height 19
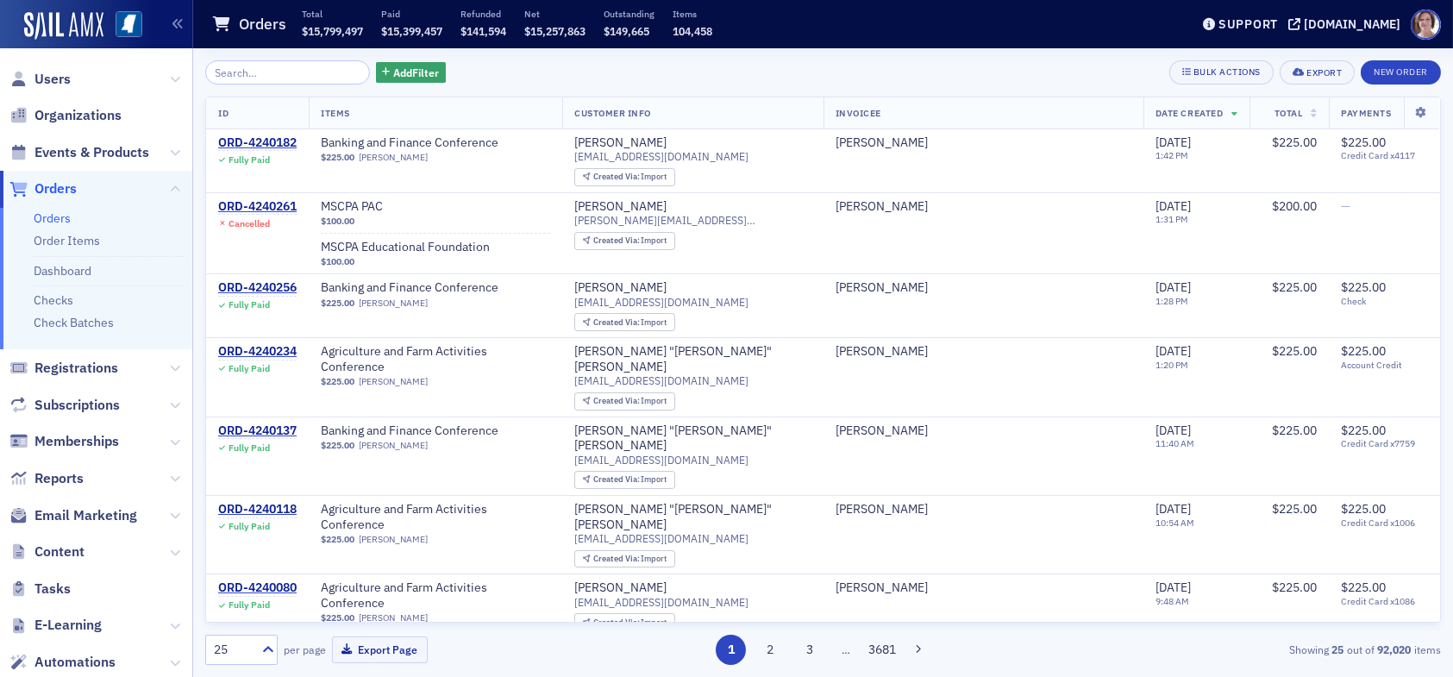
click at [964, 88] on div "Add Filter Bulk Actions Export New Order ID Items Customer Info Invoicee Date C…" at bounding box center [822, 362] width 1235 height 604
